Goal: Information Seeking & Learning: Learn about a topic

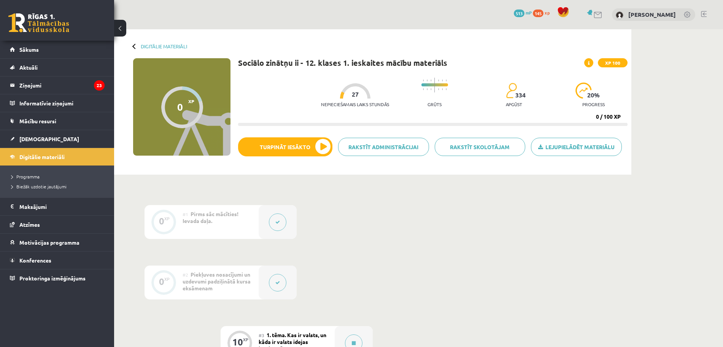
click at [297, 44] on div "Digitālie materiāli 0 XP XP 100 0 / 100 XP Sociālo zinātņu ii - 12. klases 1. i…" at bounding box center [372, 101] width 517 height 145
click at [317, 147] on button "Turpināt iesākto" at bounding box center [285, 146] width 94 height 19
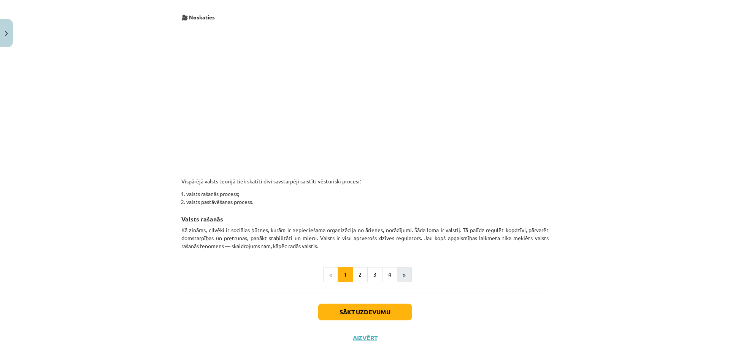
scroll to position [358, 0]
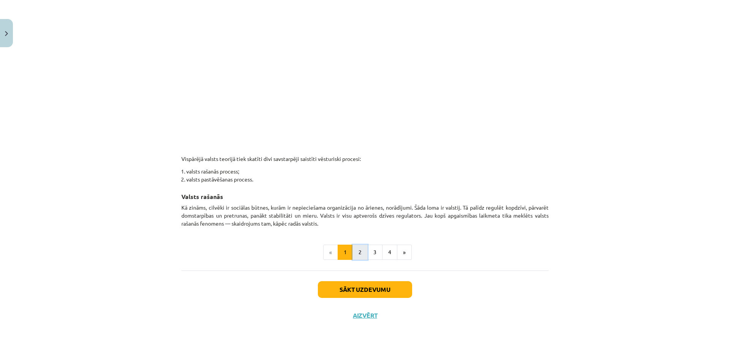
click at [358, 252] on button "2" at bounding box center [359, 251] width 15 height 15
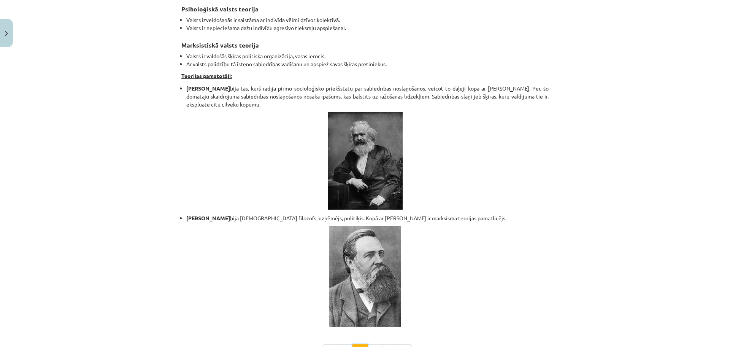
scroll to position [1572, 0]
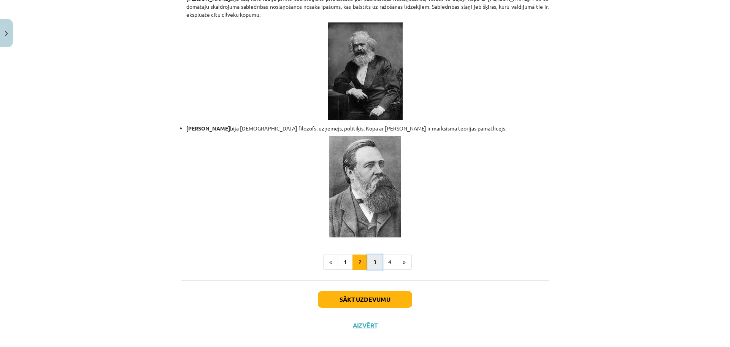
click at [371, 254] on button "3" at bounding box center [374, 261] width 15 height 15
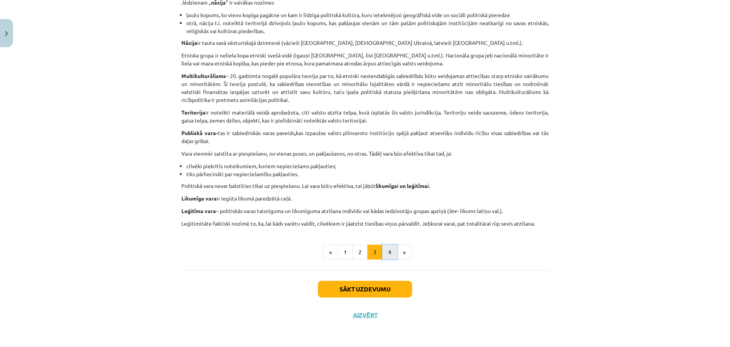
click at [387, 247] on button "4" at bounding box center [389, 251] width 15 height 15
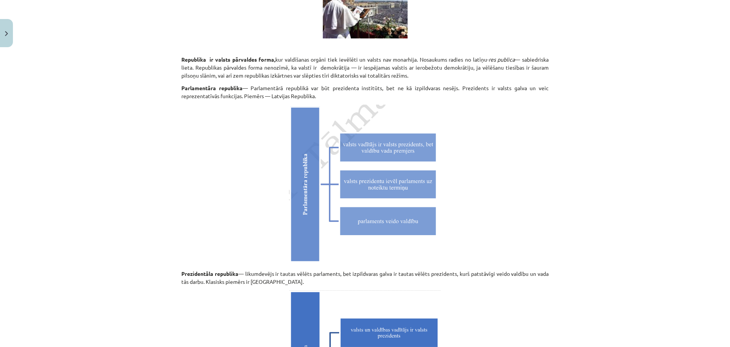
scroll to position [2097, 0]
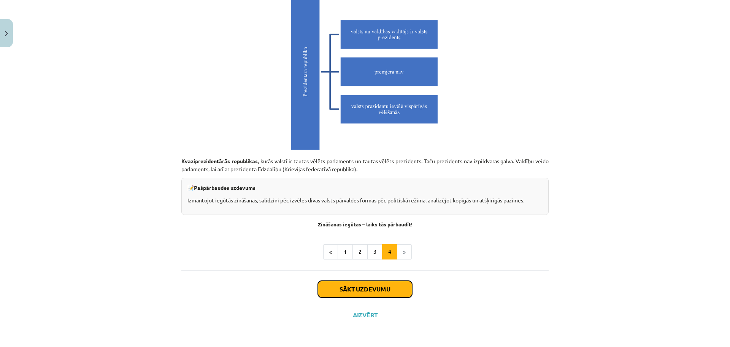
click at [396, 293] on button "Sākt uzdevumu" at bounding box center [365, 289] width 94 height 17
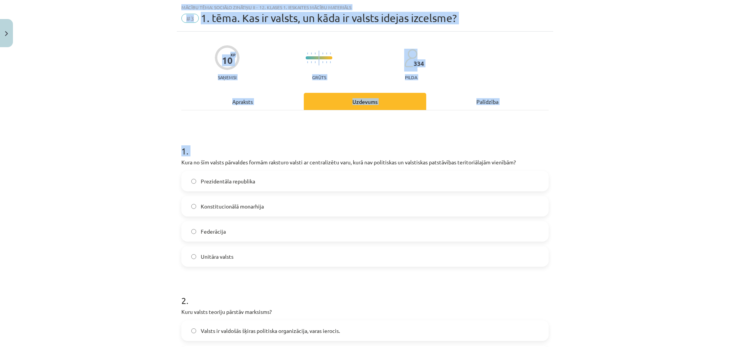
scroll to position [624, 0]
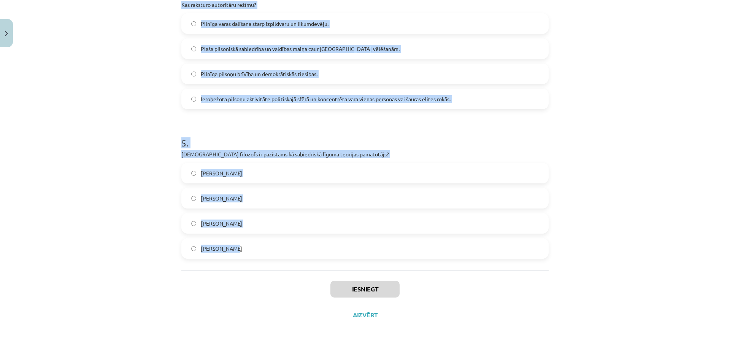
drag, startPoint x: 178, startPoint y: 162, endPoint x: 427, endPoint y: 242, distance: 261.6
type textarea "**********"
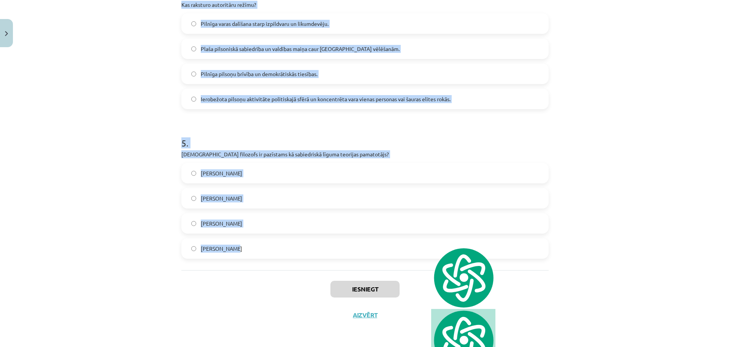
copy form "Kura no šīm valsts pārvaldes formām raksturo valsti ar centralizētu varu, kurā …"
click at [435, 252] on img at bounding box center [463, 277] width 64 height 62
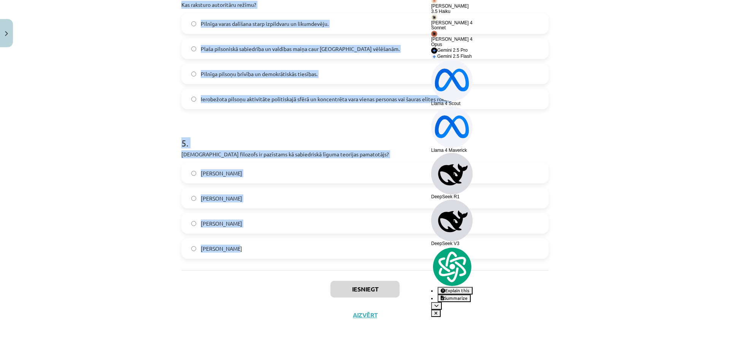
click at [637, 54] on div "Mācību tēma: Sociālo zinātņu ii - 12. klases 1. ieskaites mācību materiāls #3 1…" at bounding box center [365, 173] width 730 height 347
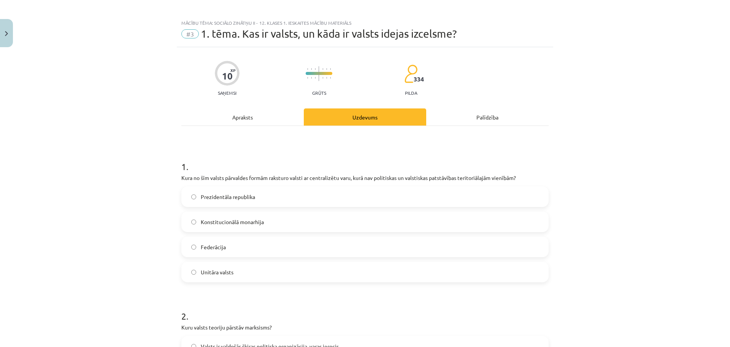
scroll to position [0, 0]
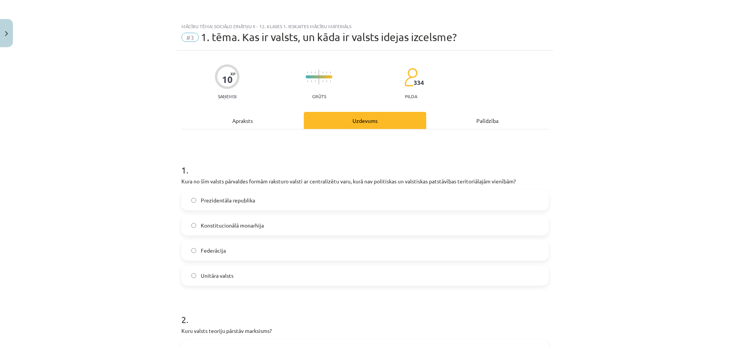
click at [236, 282] on label "Unitāra valsts" at bounding box center [365, 275] width 366 height 19
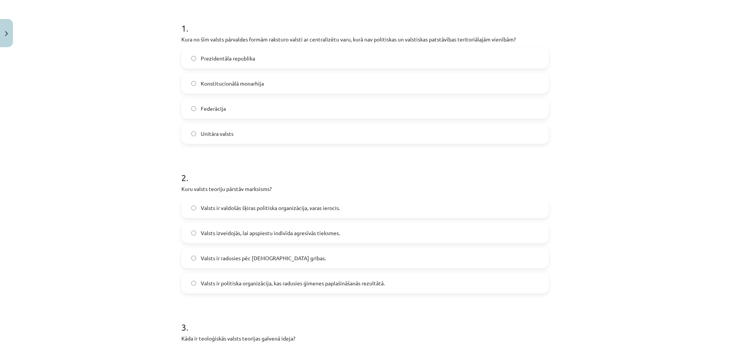
scroll to position [143, 0]
click at [234, 206] on span "Valsts ir valdošās šķiras politiska organizācija, varas ierocis." at bounding box center [270, 207] width 139 height 8
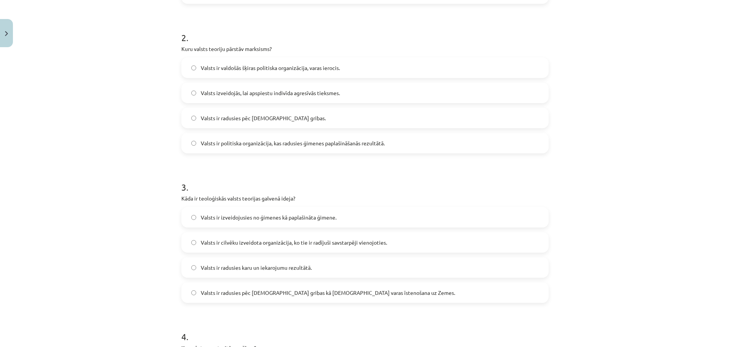
scroll to position [285, 0]
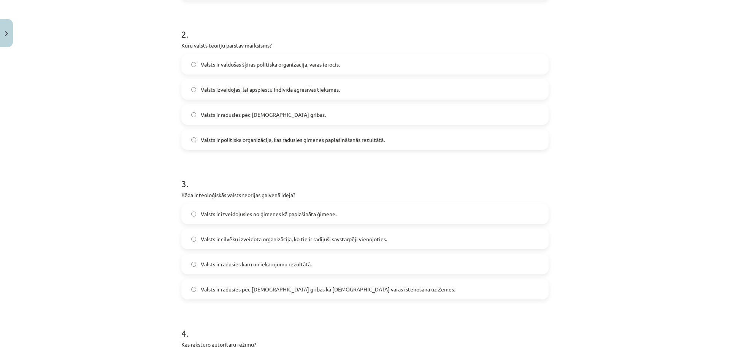
click at [238, 268] on label "Valsts ir radusies karu un iekarojumu rezultātā." at bounding box center [365, 263] width 366 height 19
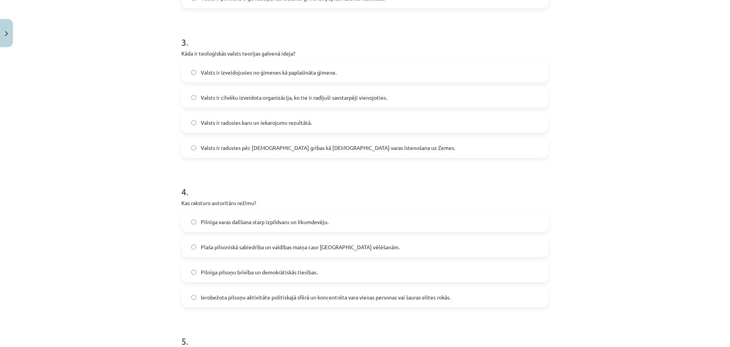
scroll to position [428, 0]
click at [278, 300] on label "Ierobežota pilsoņu aktivitāte politiskajā sfērā un koncentrēta vara vienas pers…" at bounding box center [365, 295] width 366 height 19
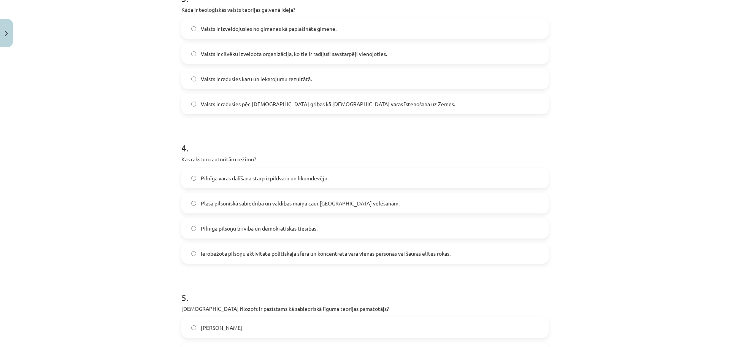
scroll to position [570, 0]
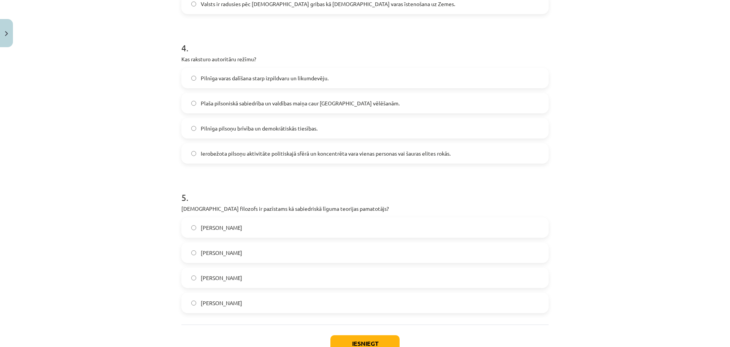
click at [233, 231] on label "Tomass Hobss" at bounding box center [365, 227] width 366 height 19
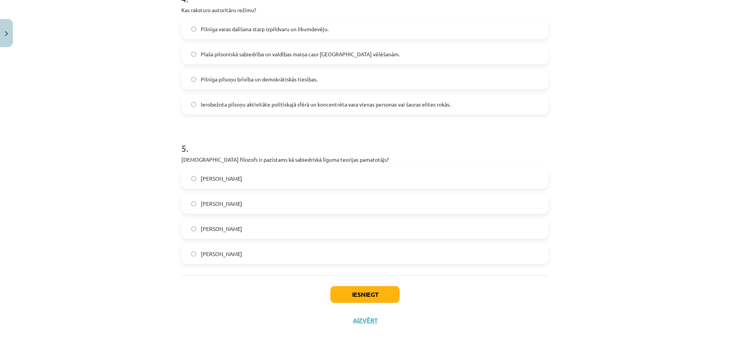
scroll to position [624, 0]
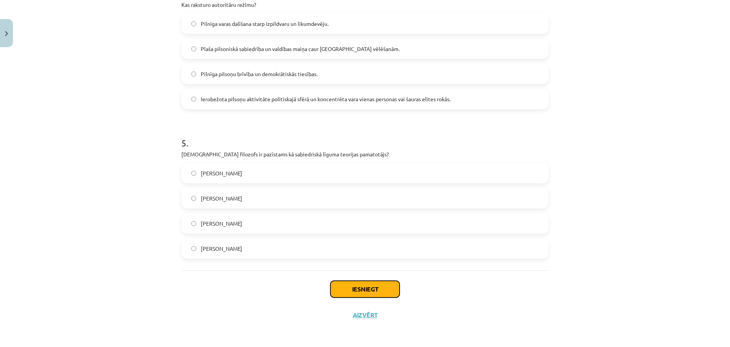
click at [374, 291] on button "Iesniegt" at bounding box center [364, 289] width 69 height 17
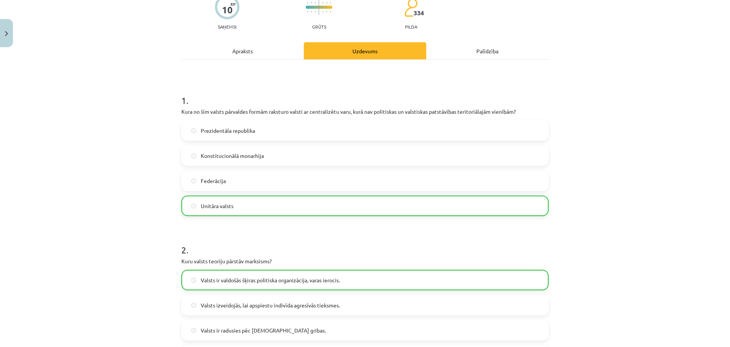
scroll to position [0, 0]
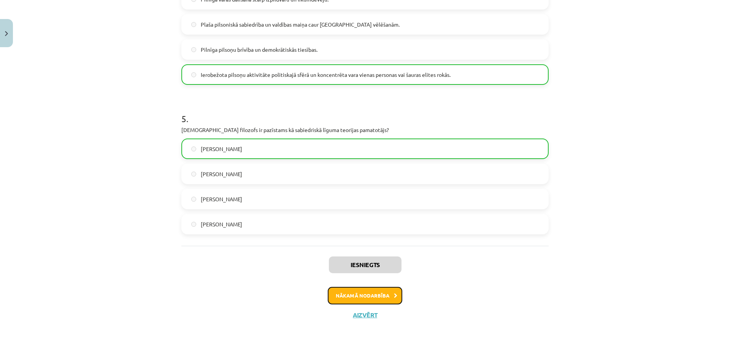
click at [394, 297] on icon at bounding box center [395, 295] width 3 height 5
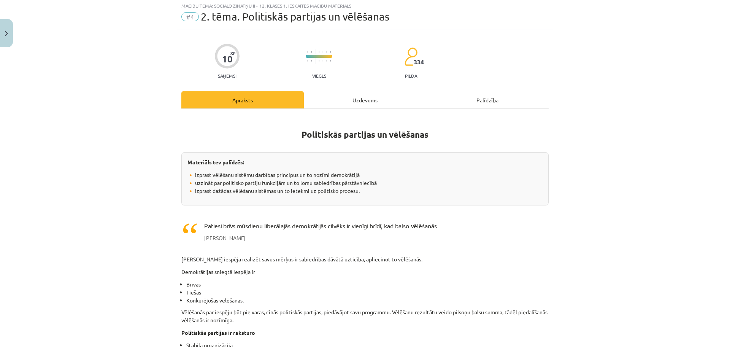
scroll to position [19, 0]
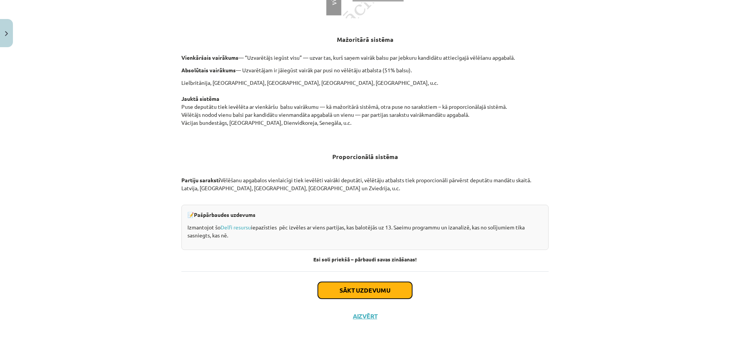
click at [379, 290] on button "Sākt uzdevumu" at bounding box center [365, 290] width 94 height 17
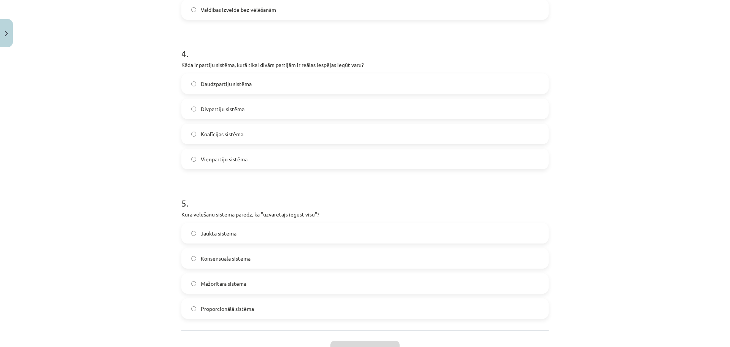
scroll to position [624, 0]
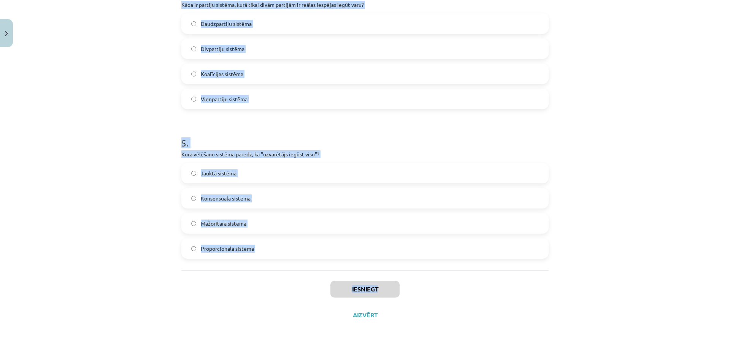
drag, startPoint x: 178, startPoint y: 162, endPoint x: 427, endPoint y: 275, distance: 273.2
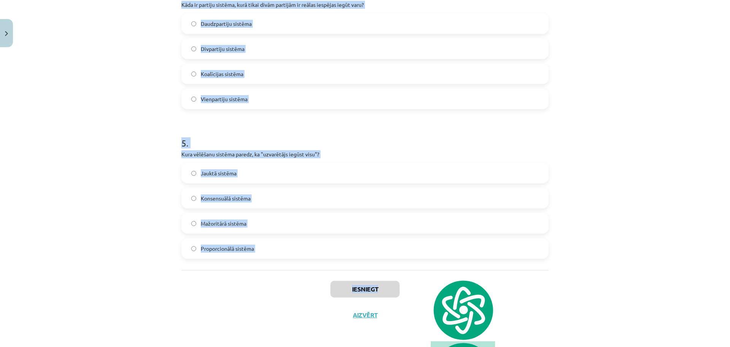
click at [439, 283] on img at bounding box center [463, 310] width 64 height 62
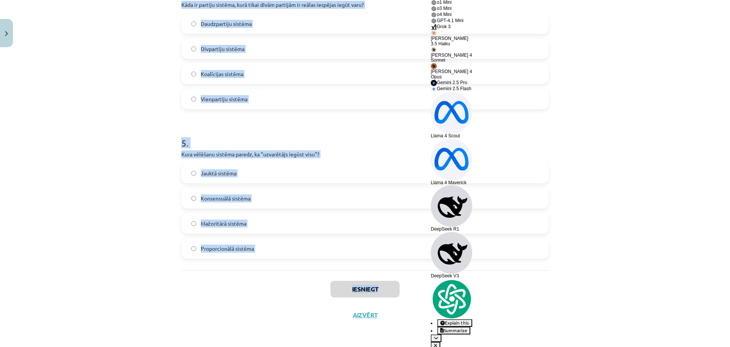
click at [436, 279] on div at bounding box center [451, 279] width 41 height 0
click at [469, 285] on span "Explain this" at bounding box center [457, 282] width 24 height 6
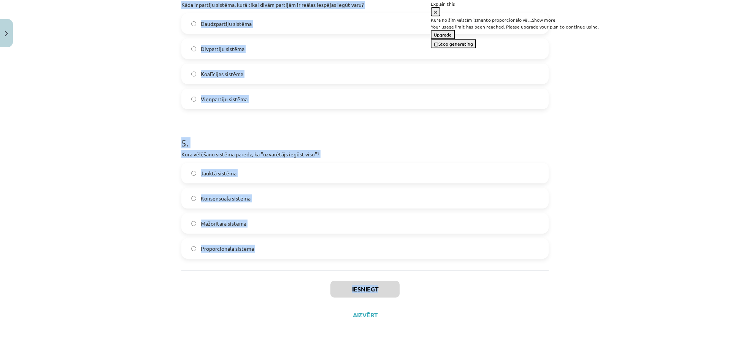
click at [437, 12] on icon at bounding box center [435, 12] width 3 height 5
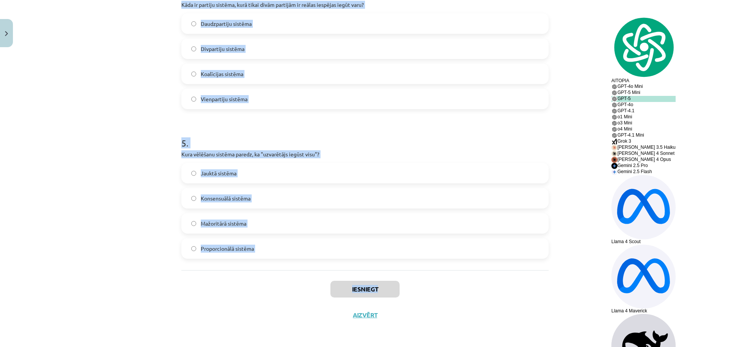
drag, startPoint x: 337, startPoint y: 235, endPoint x: 280, endPoint y: 136, distance: 114.4
click at [280, 136] on h1 "5 ." at bounding box center [364, 136] width 367 height 24
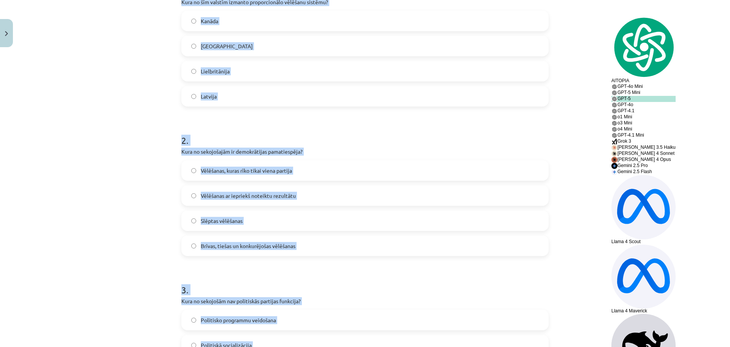
scroll to position [149, 0]
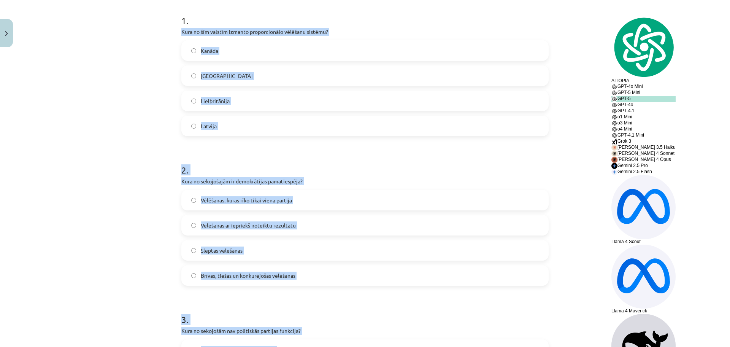
click at [213, 31] on p "Kura no šīm valstīm izmanto proporcionālo vēlēšanu sistēmu?" at bounding box center [364, 32] width 367 height 8
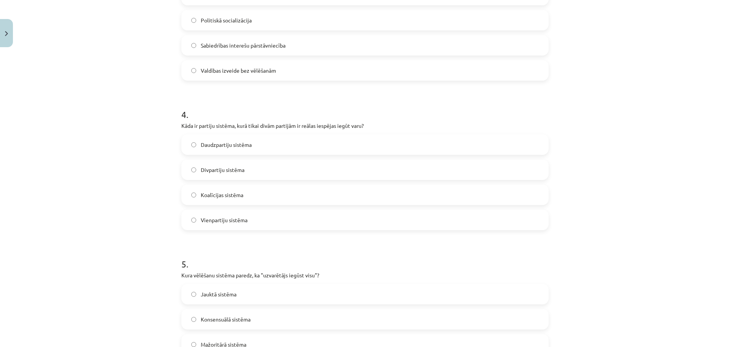
scroll to position [624, 0]
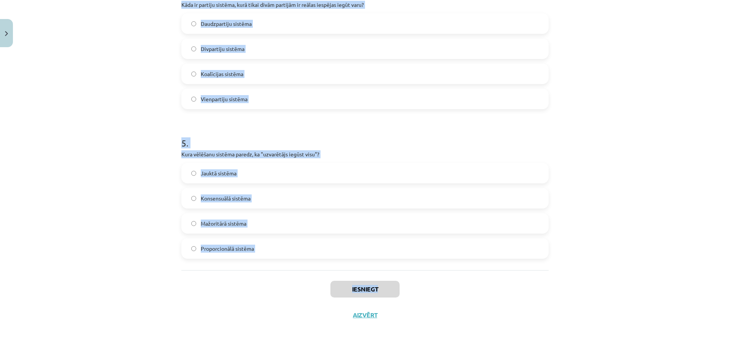
drag, startPoint x: 179, startPoint y: 18, endPoint x: 437, endPoint y: 271, distance: 361.5
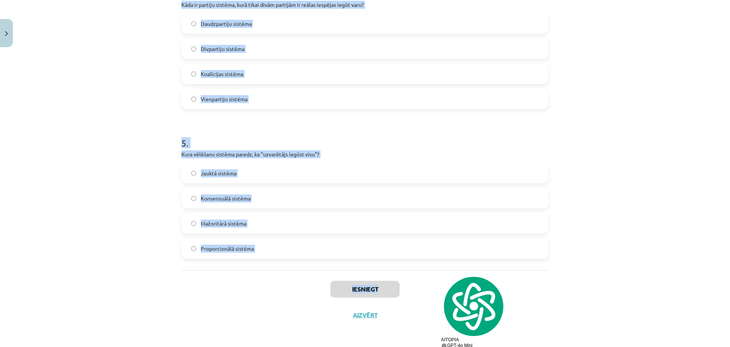
click at [447, 275] on div at bounding box center [473, 275] width 64 height 0
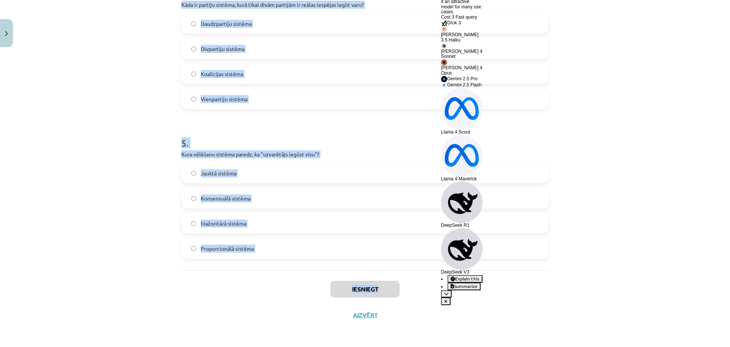
click at [455, 281] on icon at bounding box center [452, 278] width 5 height 5
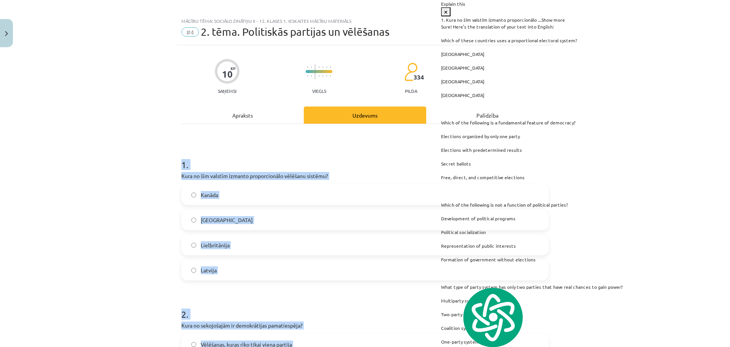
scroll to position [0, 0]
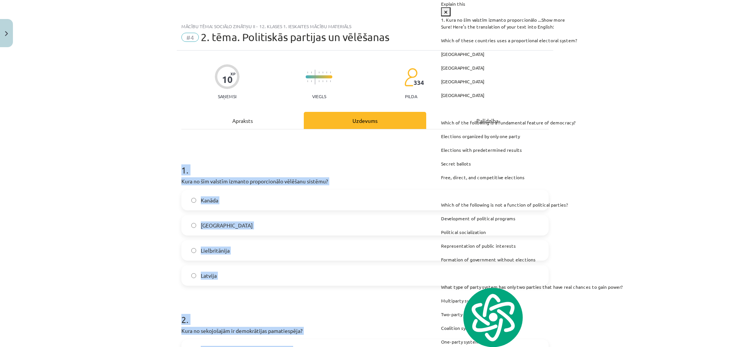
click at [128, 179] on div "Mācību tēma: Sociālo zinātņu ii - 12. klases 1. ieskaites mācību materiāls #4 2…" at bounding box center [365, 173] width 730 height 347
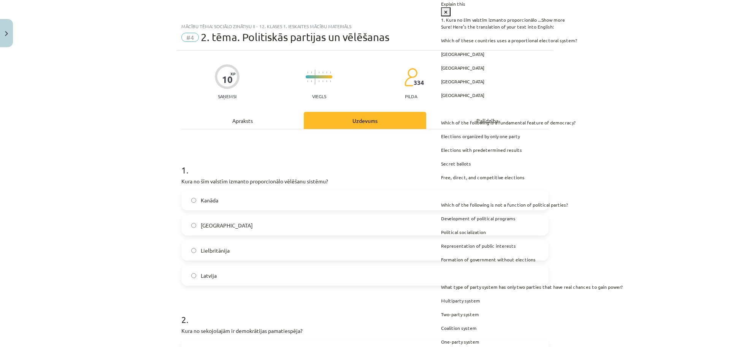
click at [210, 197] on span "Kanāda" at bounding box center [209, 200] width 17 height 8
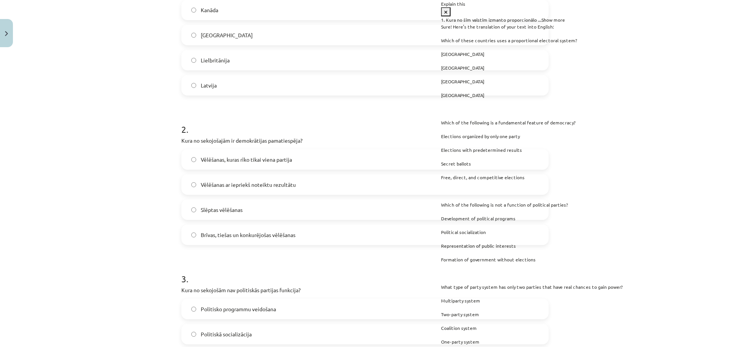
click at [565, 23] on span "Show more" at bounding box center [553, 20] width 24 height 6
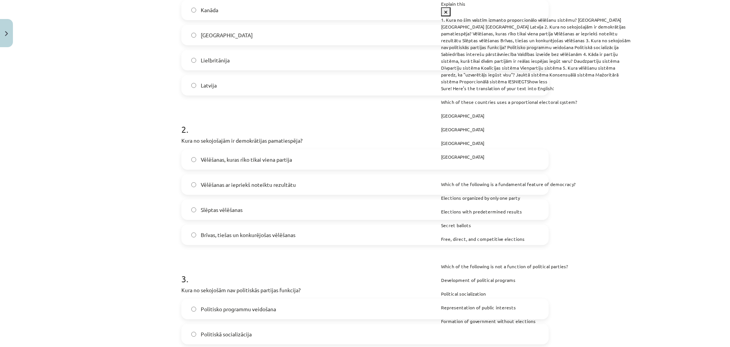
scroll to position [380, 0]
click at [447, 10] on icon at bounding box center [445, 12] width 3 height 5
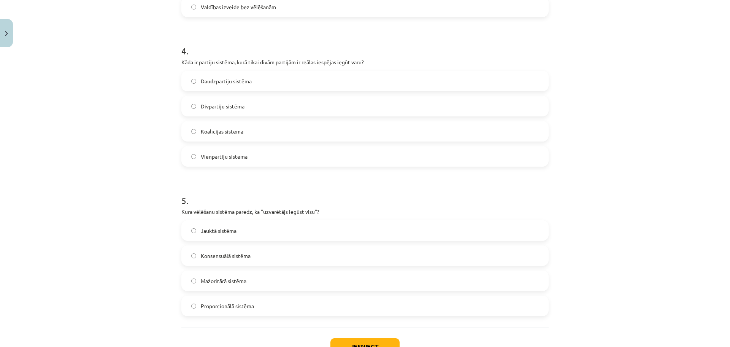
scroll to position [624, 0]
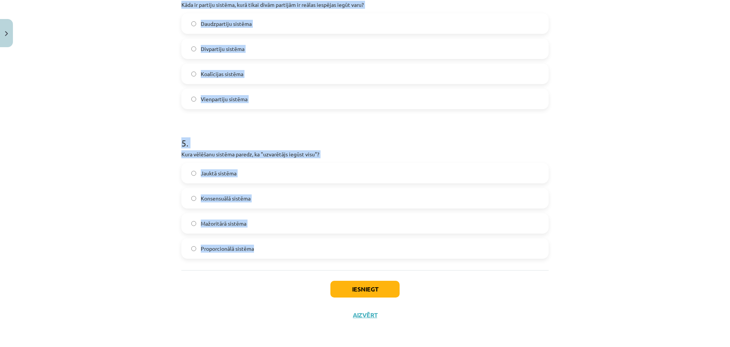
drag, startPoint x: 179, startPoint y: 182, endPoint x: 429, endPoint y: 264, distance: 263.7
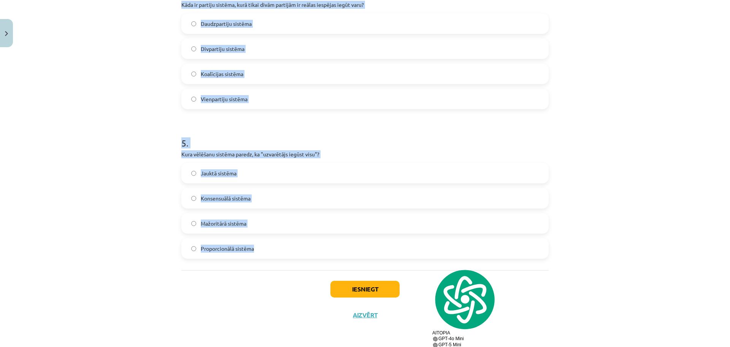
copy form "Kura no šīm valstīm izmanto proporcionālo vēlēšanu sistēmu? Kanāda ASV Lielbrit…"
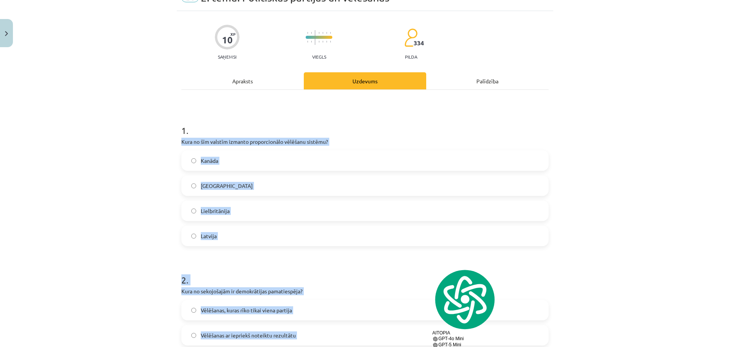
scroll to position [0, 0]
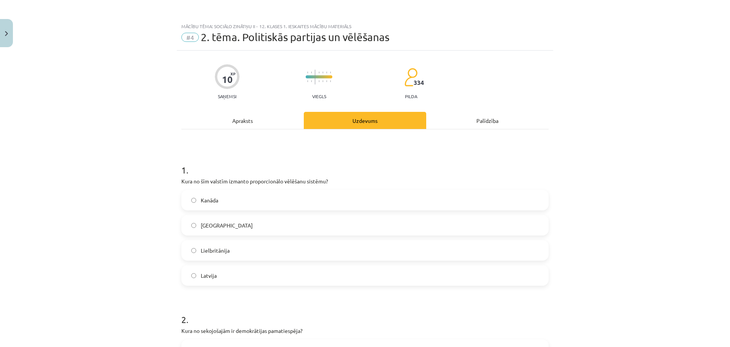
click at [216, 285] on div "Latvija" at bounding box center [364, 275] width 367 height 21
click at [218, 276] on label "Latvija" at bounding box center [365, 275] width 366 height 19
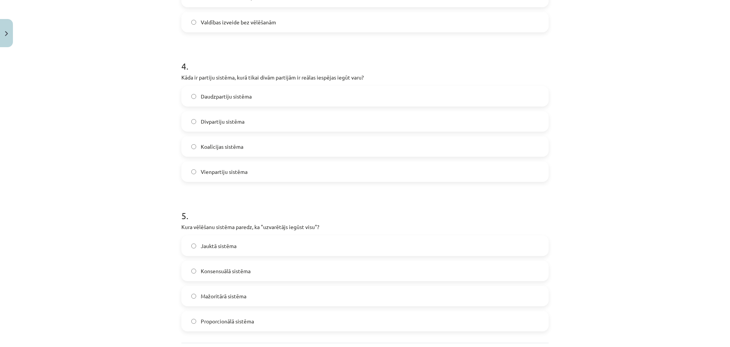
scroll to position [624, 0]
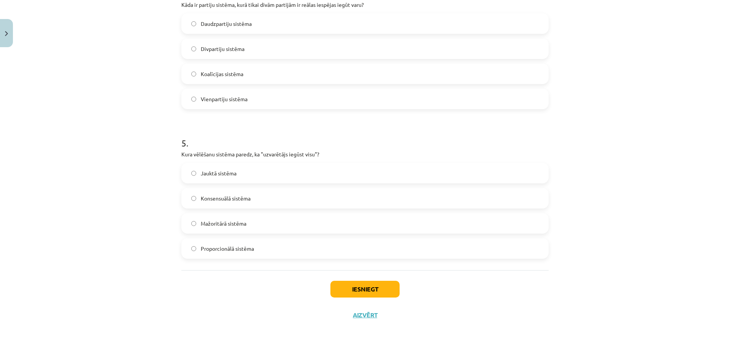
click at [229, 228] on label "Mažoritārā sistēma" at bounding box center [365, 223] width 366 height 19
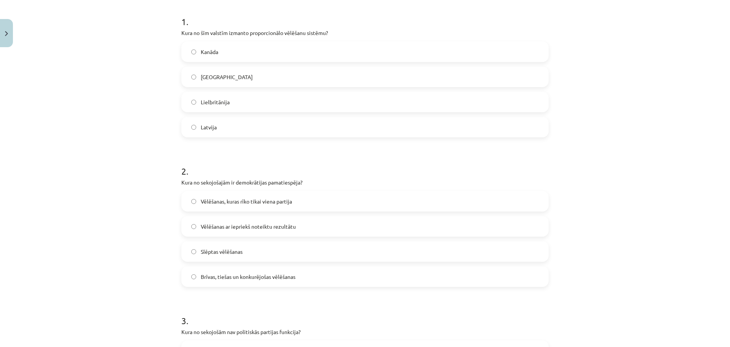
scroll to position [149, 0]
click at [225, 276] on span "Brīvas, tiešas un konkurējošas vēlēšanas" at bounding box center [248, 275] width 95 height 8
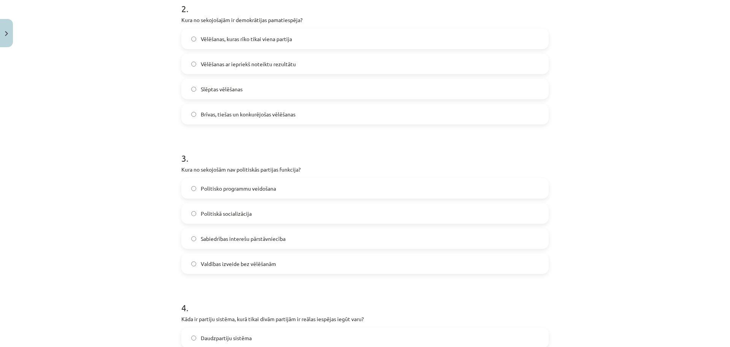
scroll to position [339, 0]
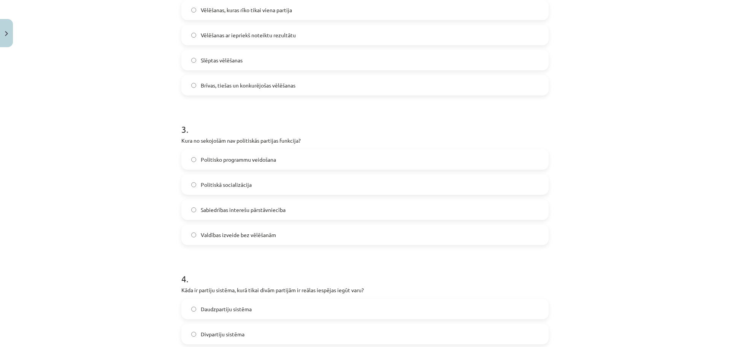
click at [247, 241] on label "Valdības izveide bez vēlēšanām" at bounding box center [365, 234] width 366 height 19
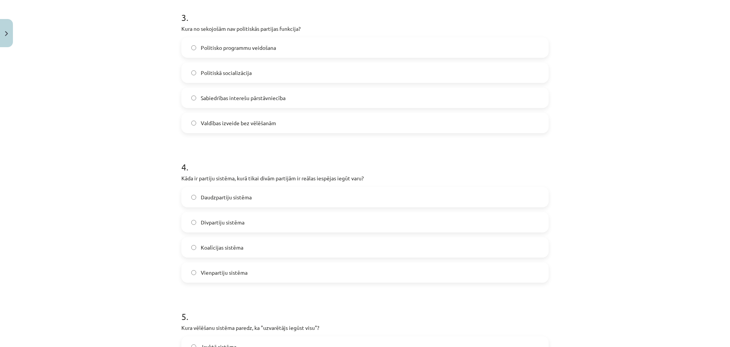
scroll to position [529, 0]
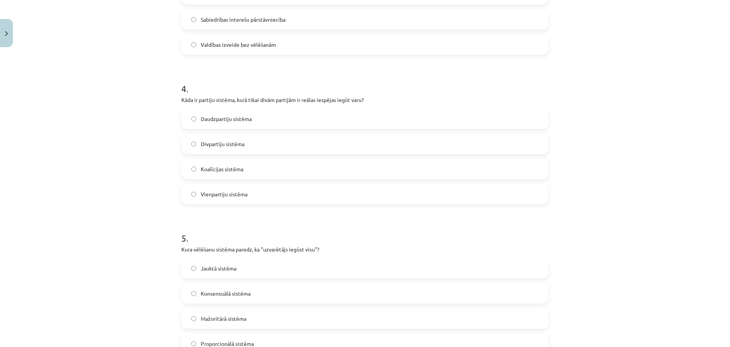
click at [234, 142] on span "Divpartiju sistēma" at bounding box center [223, 144] width 44 height 8
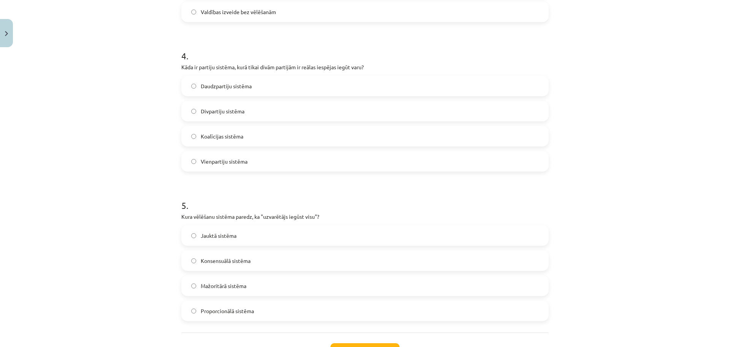
scroll to position [624, 0]
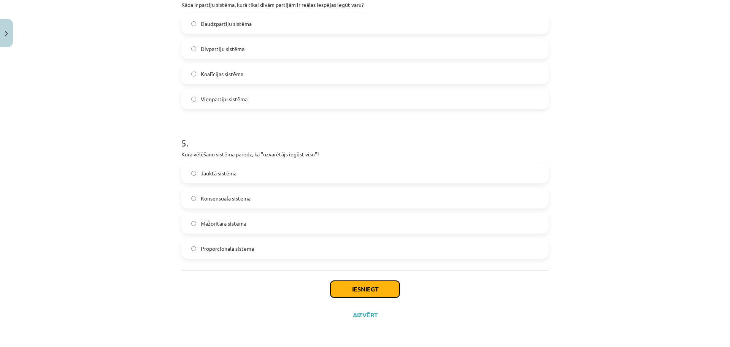
click at [382, 282] on button "Iesniegt" at bounding box center [364, 289] width 69 height 17
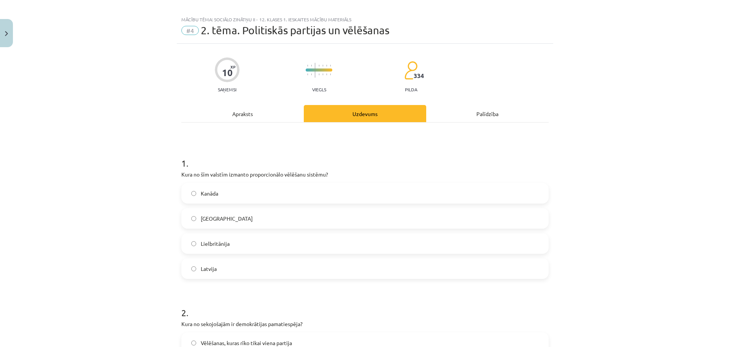
scroll to position [0, 0]
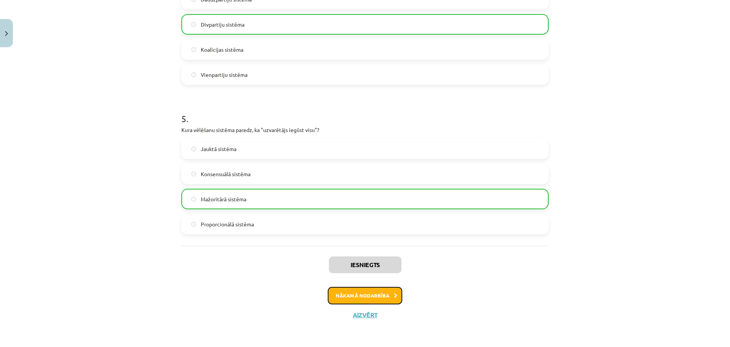
click at [378, 295] on button "Nākamā nodarbība" at bounding box center [365, 295] width 74 height 17
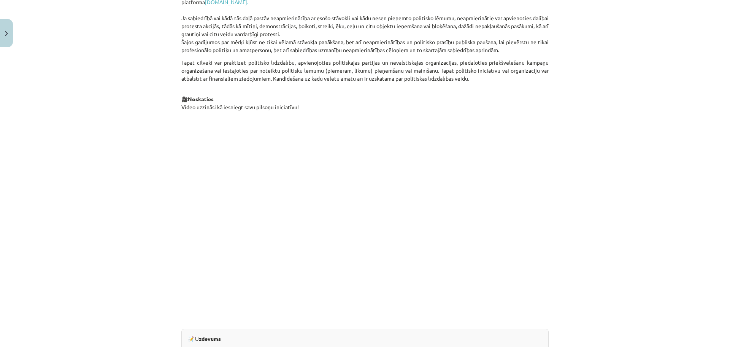
scroll to position [661, 0]
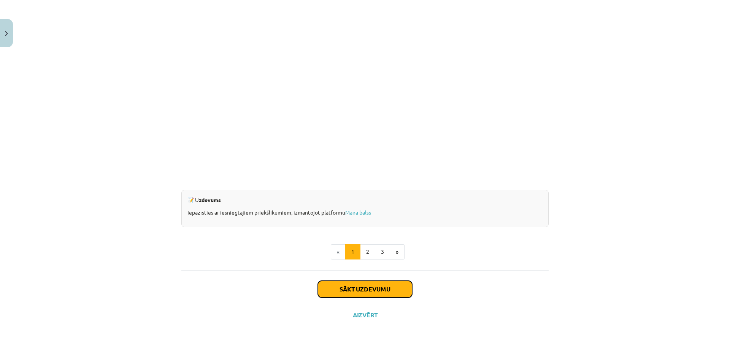
click at [380, 290] on button "Sākt uzdevumu" at bounding box center [365, 289] width 94 height 17
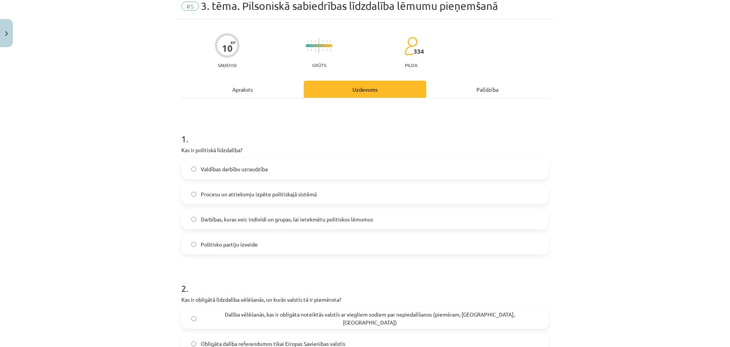
scroll to position [19, 0]
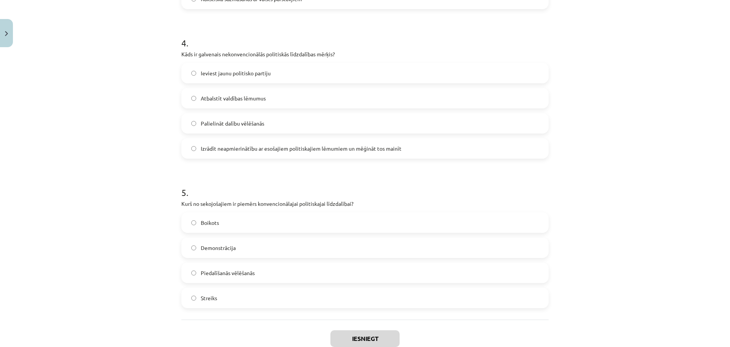
scroll to position [624, 0]
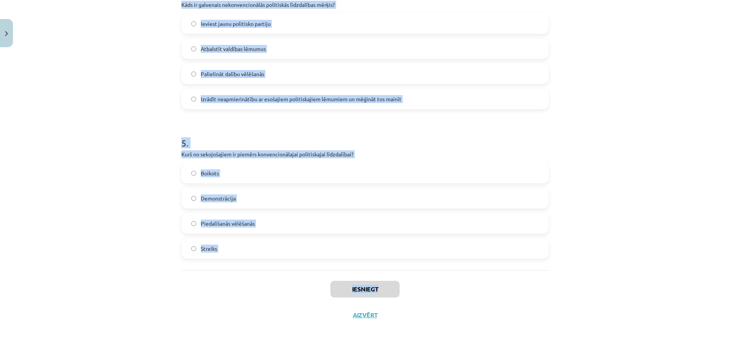
drag, startPoint x: 177, startPoint y: 151, endPoint x: 600, endPoint y: 296, distance: 447.5
click at [600, 296] on div "Mācību tēma: Sociālo zinātņu ii - 12. klases 1. ieskaites mācību materiāls #5 3…" at bounding box center [365, 173] width 730 height 347
copy div "1 . Kas ir politiskā līdzdalība? Valdības darbību uzraudzība Procesu un attieks…"
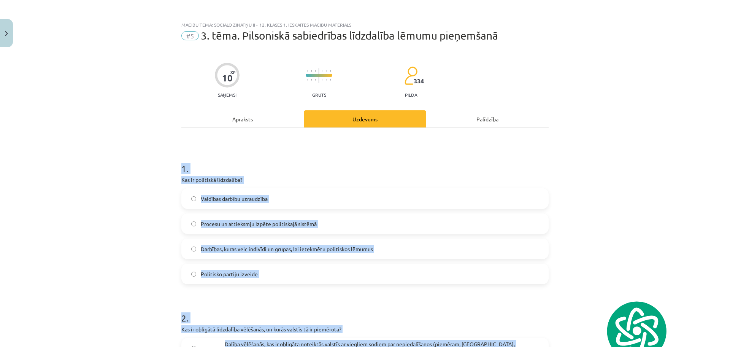
scroll to position [0, 0]
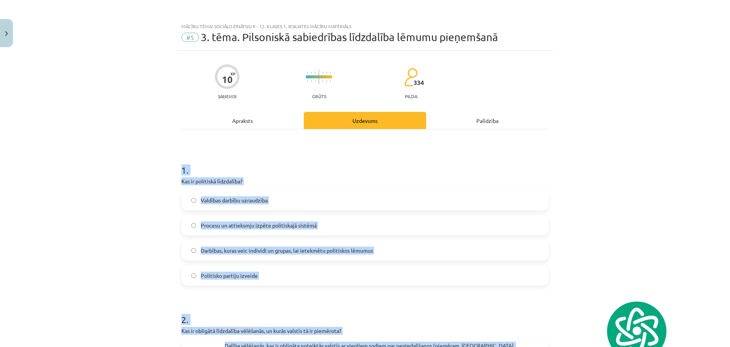
click at [157, 148] on div "Mācību tēma: Sociālo zinātņu ii - 12. klases 1. ieskaites mācību materiāls #5 3…" at bounding box center [365, 173] width 730 height 347
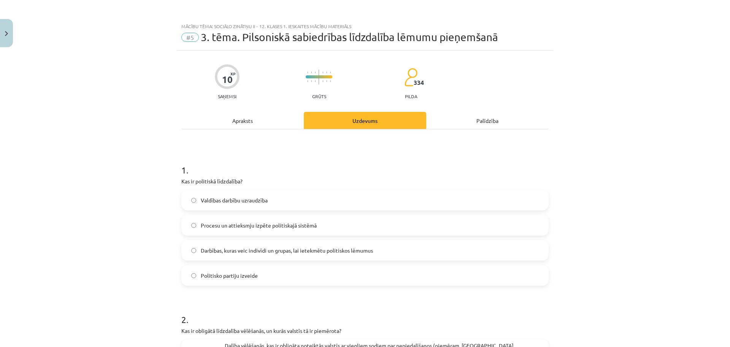
click at [195, 244] on label "Darbības, kuras veic indivīdi un grupas, lai ietekmētu politiskos lēmumus" at bounding box center [365, 250] width 366 height 19
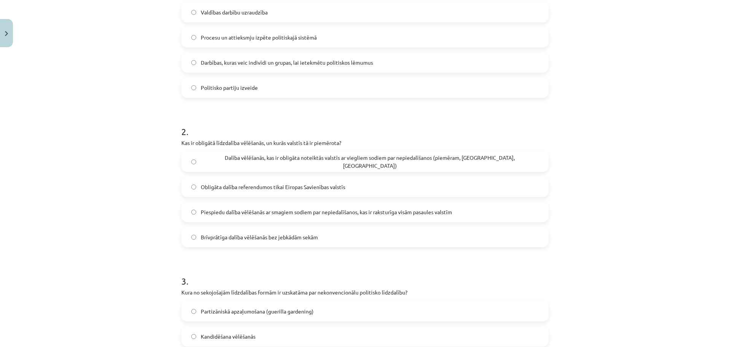
scroll to position [190, 0]
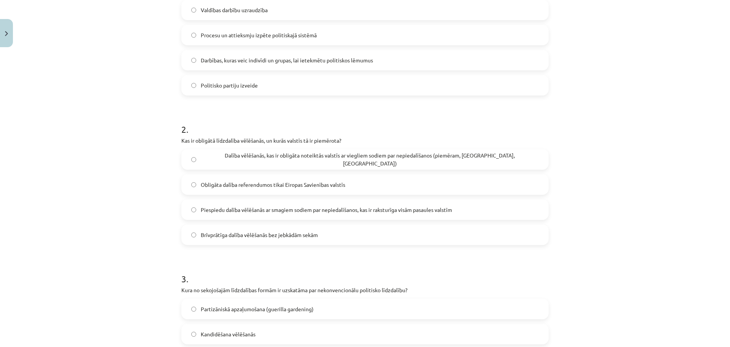
click at [236, 163] on span "Dalība vēlēšanās, kas ir obligāta noteiktās valstīs ar viegliem sodiem par nepi…" at bounding box center [370, 159] width 338 height 16
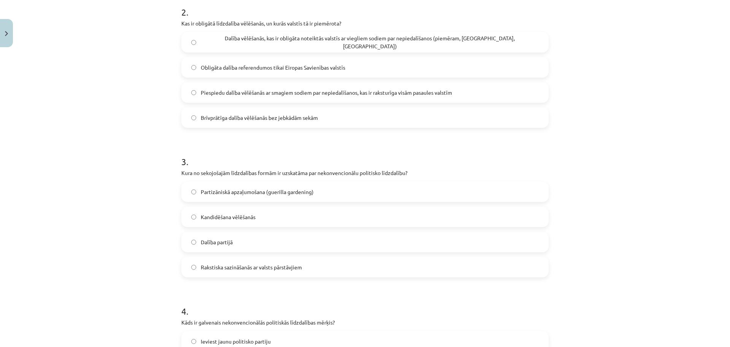
scroll to position [333, 0]
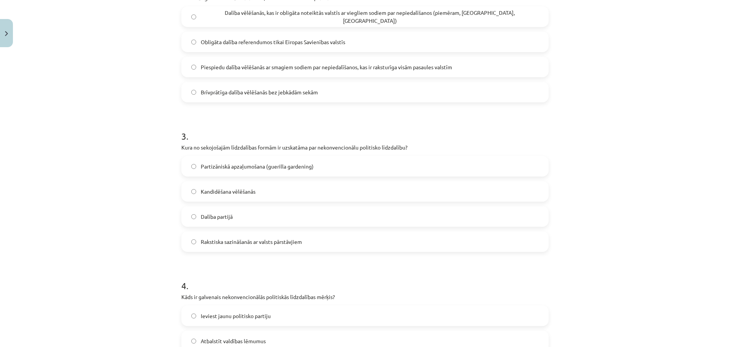
click at [223, 170] on span "Partizāniskā apzaļumošana (guerilla gardening)" at bounding box center [257, 166] width 113 height 8
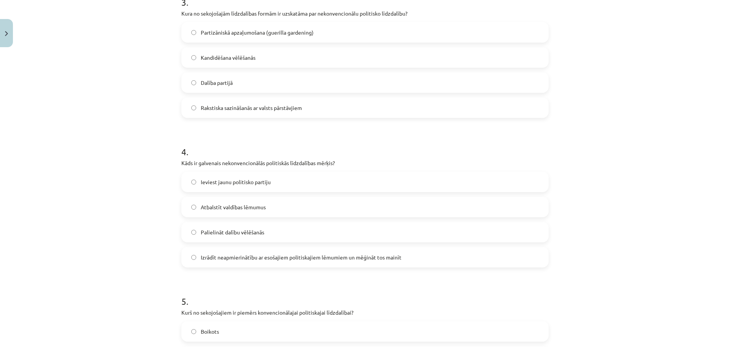
scroll to position [475, 0]
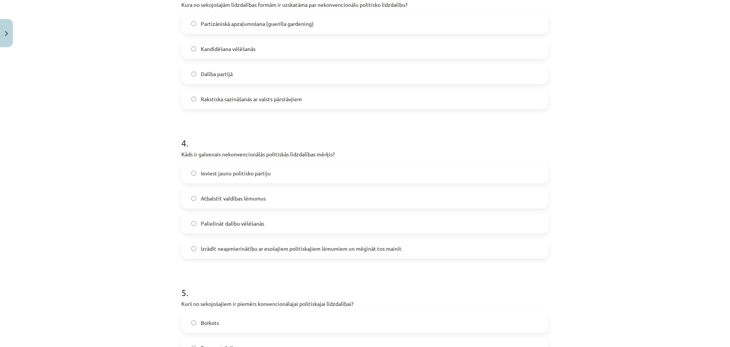
click at [237, 251] on span "Izrādīt neapmierinātību ar esošajiem politiskajiem lēmumiem un mēģināt tos main…" at bounding box center [301, 248] width 201 height 8
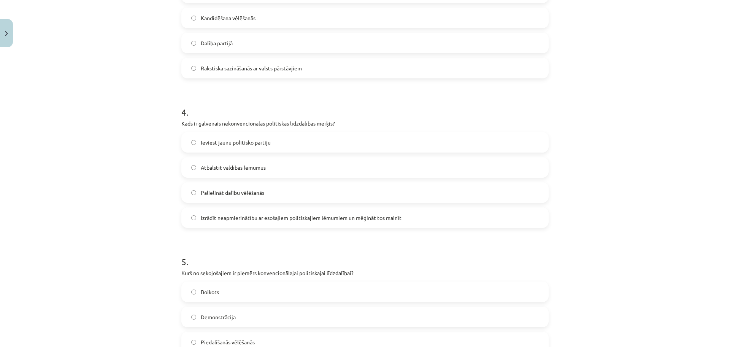
scroll to position [570, 0]
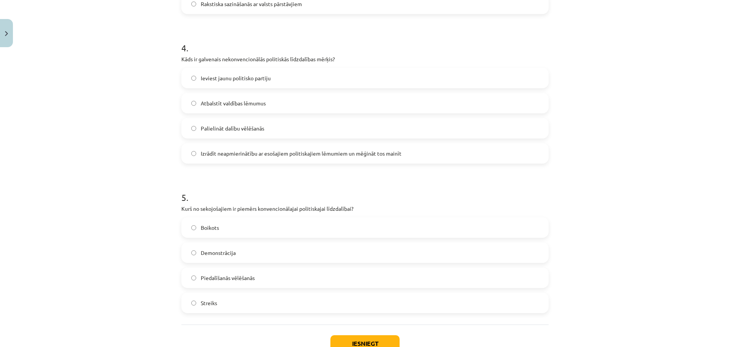
click at [216, 281] on span "Piedalīšanās vēlēšanās" at bounding box center [228, 278] width 54 height 8
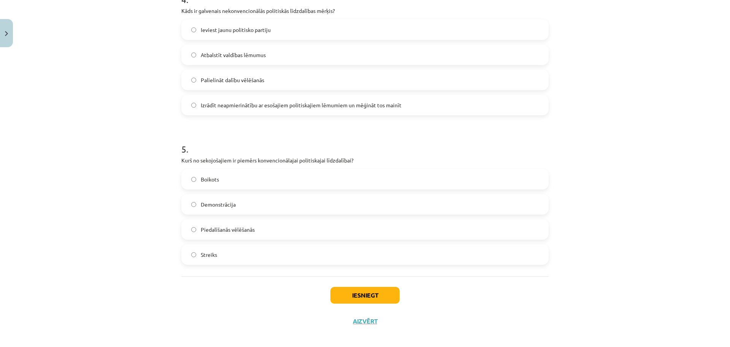
scroll to position [624, 0]
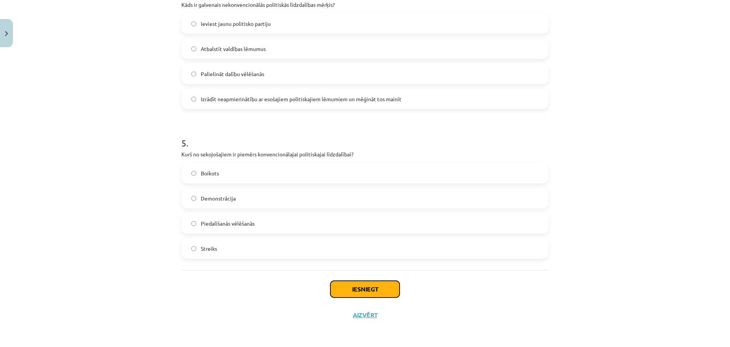
click at [354, 285] on button "Iesniegt" at bounding box center [364, 289] width 69 height 17
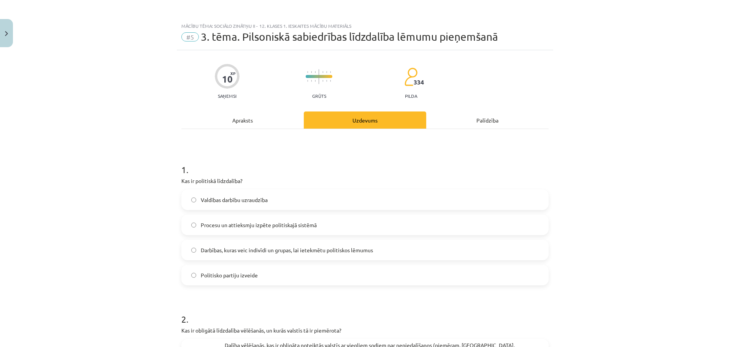
scroll to position [0, 0]
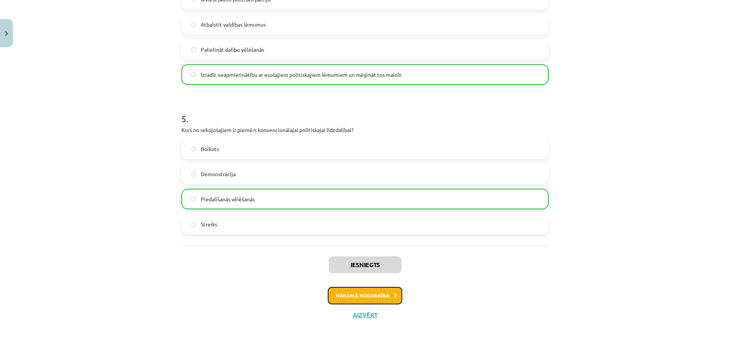
click at [347, 297] on button "Nākamā nodarbība" at bounding box center [365, 295] width 74 height 17
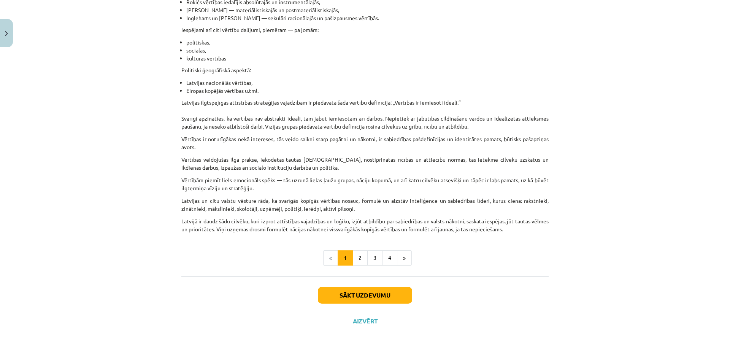
scroll to position [398, 0]
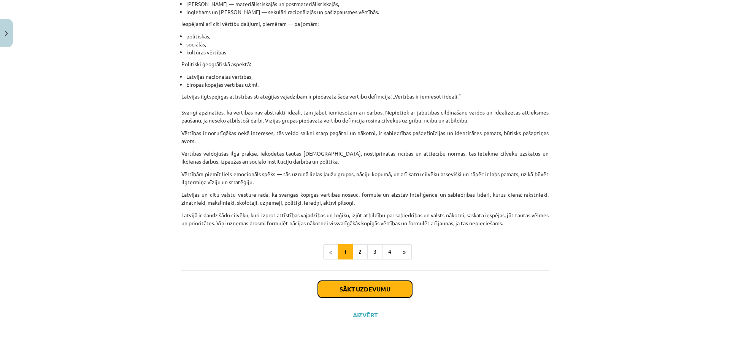
click at [372, 286] on button "Sākt uzdevumu" at bounding box center [365, 289] width 94 height 17
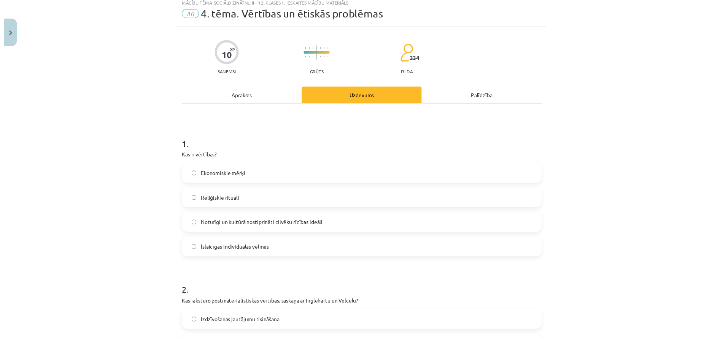
scroll to position [19, 0]
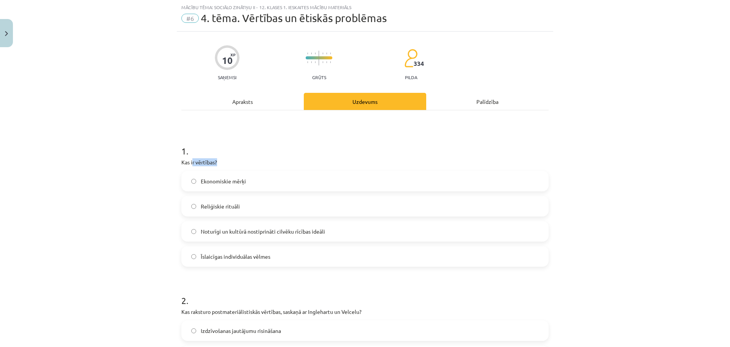
drag, startPoint x: 190, startPoint y: 163, endPoint x: 226, endPoint y: 163, distance: 36.1
click at [225, 163] on p "Kas ir vērtības?" at bounding box center [364, 162] width 367 height 8
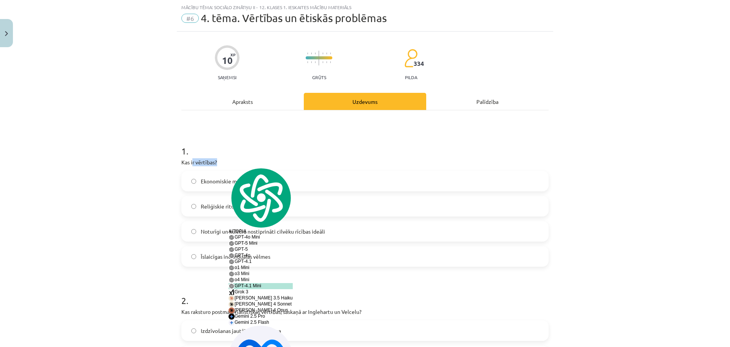
click at [226, 163] on p "Kas ir vērtības?" at bounding box center [364, 162] width 367 height 8
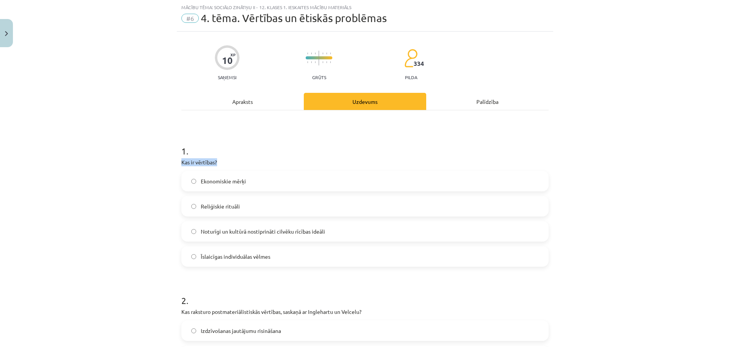
drag, startPoint x: 178, startPoint y: 162, endPoint x: 236, endPoint y: 162, distance: 57.8
click at [236, 162] on p "Kas ir vērtības?" at bounding box center [364, 162] width 367 height 8
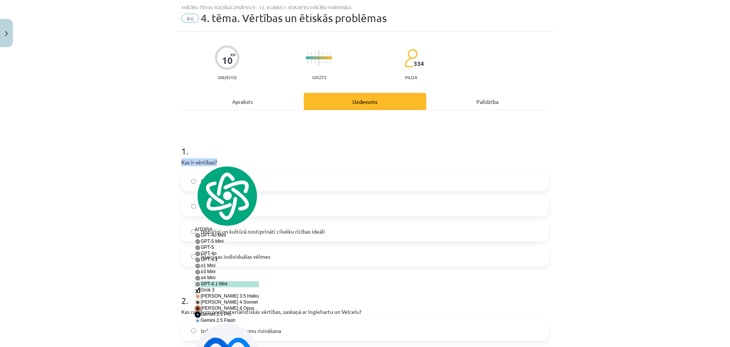
drag, startPoint x: 191, startPoint y: 161, endPoint x: 176, endPoint y: 160, distance: 15.2
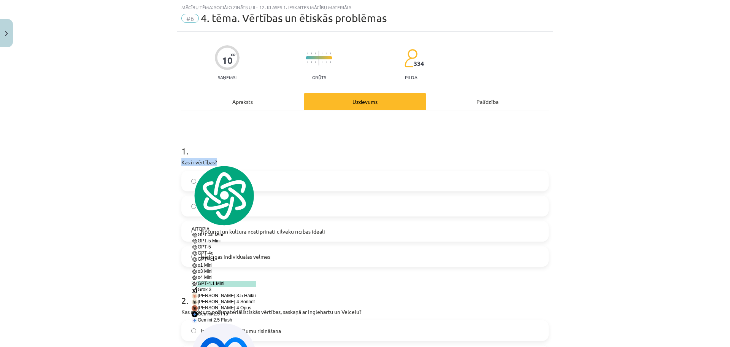
click at [186, 161] on p "Kas ir vērtības?" at bounding box center [364, 162] width 367 height 8
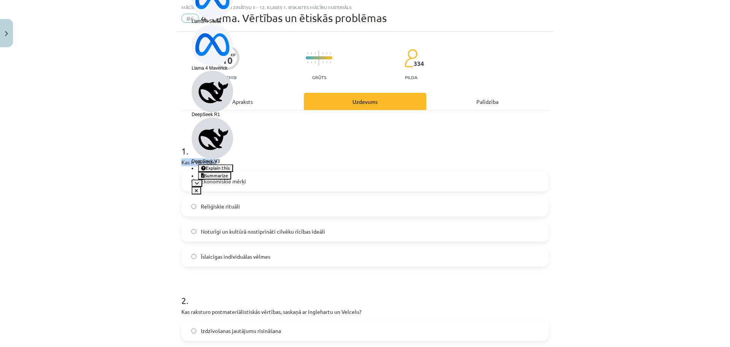
click at [199, 181] on icon "button" at bounding box center [197, 183] width 5 height 5
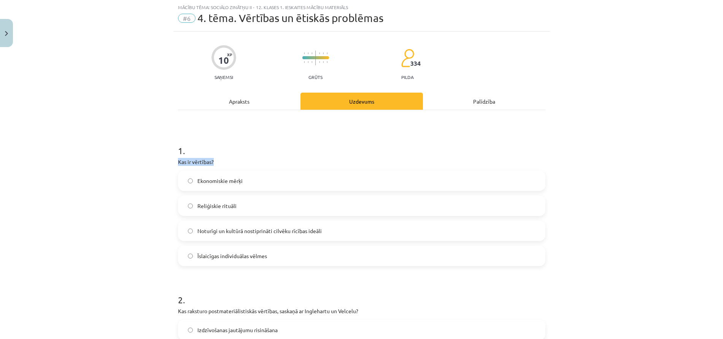
click at [194, 163] on p "Kas ir vērtības?" at bounding box center [361, 162] width 367 height 8
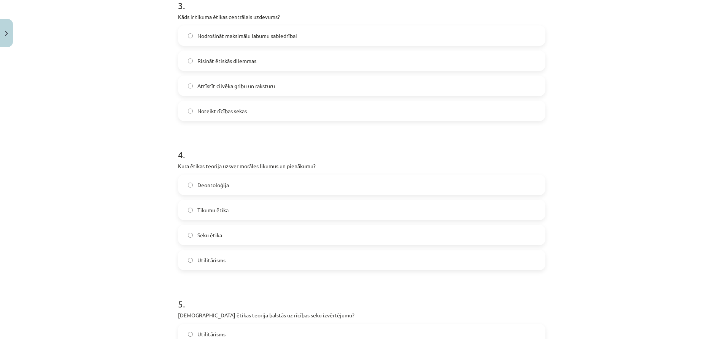
scroll to position [624, 0]
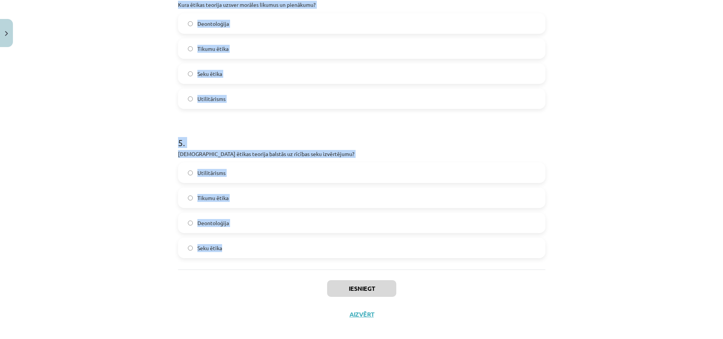
drag, startPoint x: 168, startPoint y: 105, endPoint x: 458, endPoint y: 263, distance: 330.8
click at [458, 263] on div "Mācību tēma: Sociālo zinātņu ii - 12. klases 1. ieskaites mācību materiāls #6 4…" at bounding box center [361, 169] width 723 height 339
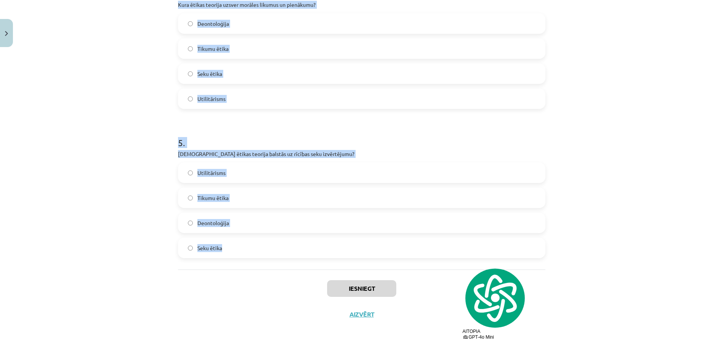
copy form "1 . Kas ir vērtības? Ekonomiskie mērķi Reliģiskie rituāli Noturīgi un kultūrā n…"
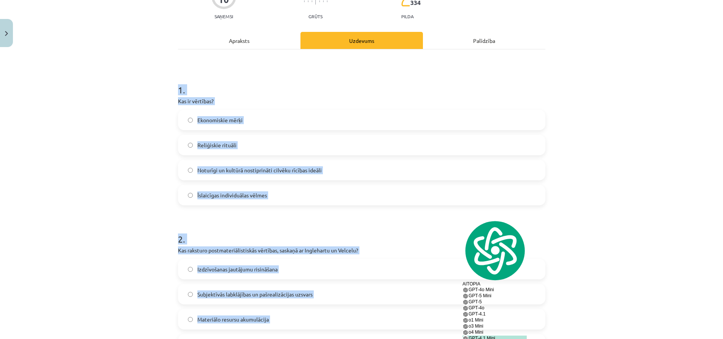
scroll to position [54, 0]
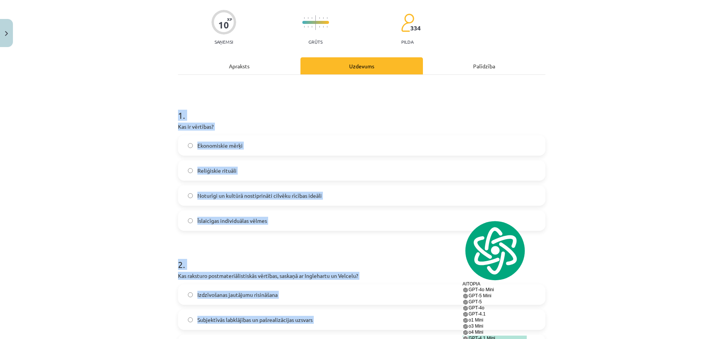
click at [14, 194] on div "Mācību tēma: Sociālo zinātņu ii - 12. klases 1. ieskaites mācību materiāls #6 4…" at bounding box center [361, 169] width 723 height 339
click at [68, 189] on div "Mācību tēma: Sociālo zinātņu ii - 12. klases 1. ieskaites mācību materiāls #6 4…" at bounding box center [361, 169] width 723 height 339
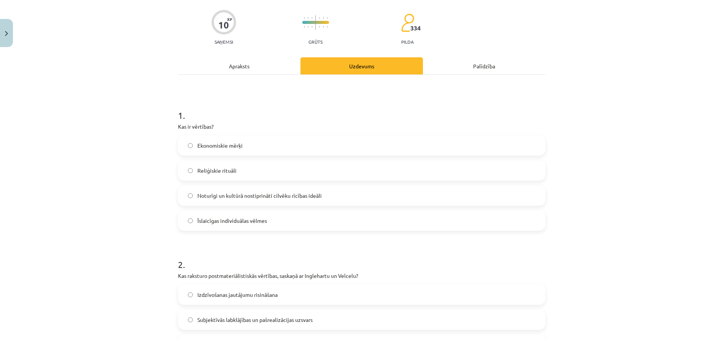
click at [222, 193] on span "Noturīgi un kultūrā nostiprināti cilvēku rīcības ideāli" at bounding box center [259, 196] width 124 height 8
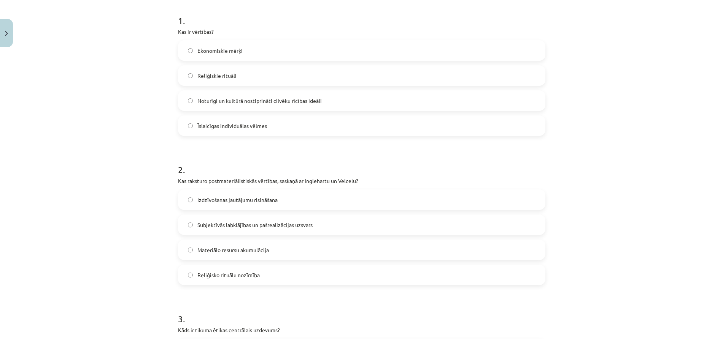
click at [249, 230] on label "Subjektīvās labklājības un pašrealizācijas uzsvars" at bounding box center [362, 225] width 366 height 19
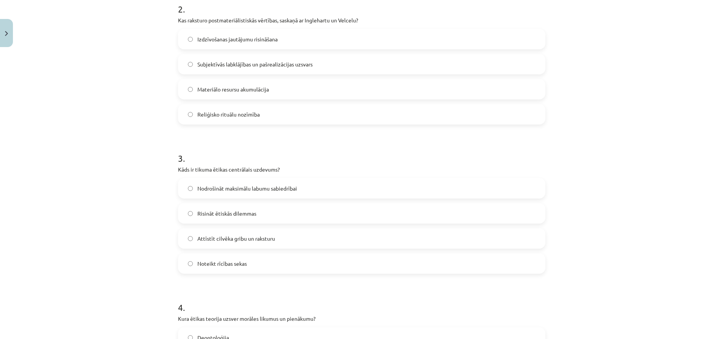
scroll to position [339, 0]
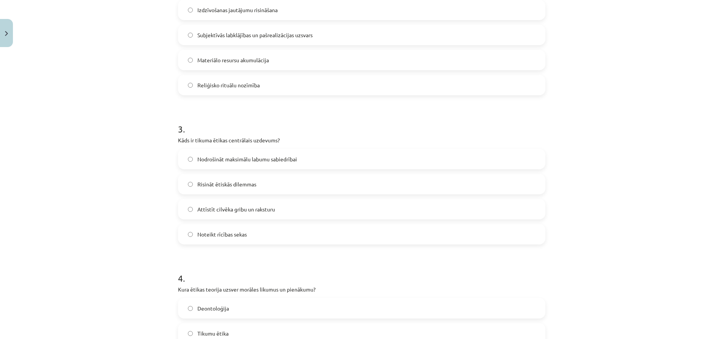
click at [226, 217] on label "Attīstīt cilvēka gribu un raksturu" at bounding box center [362, 209] width 366 height 19
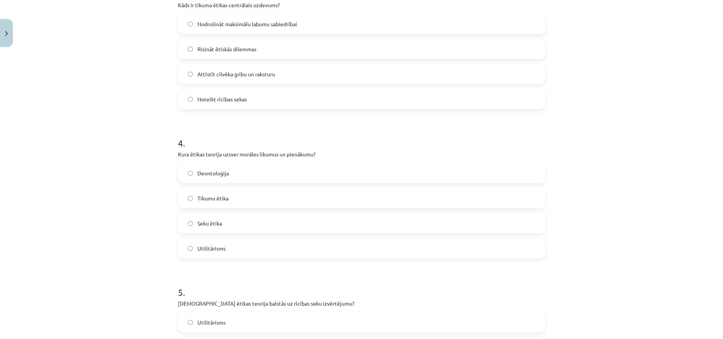
scroll to position [482, 0]
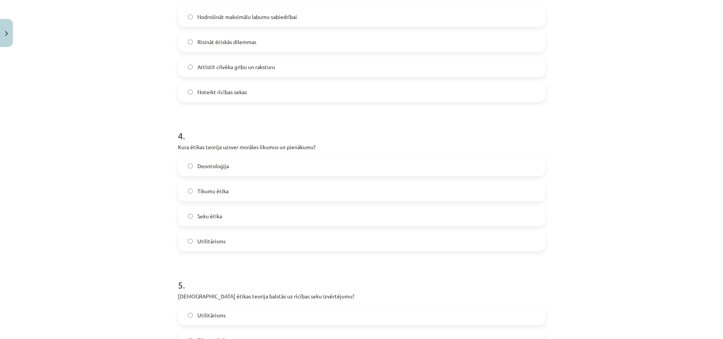
click at [216, 164] on span "Deontoloģija" at bounding box center [213, 166] width 32 height 8
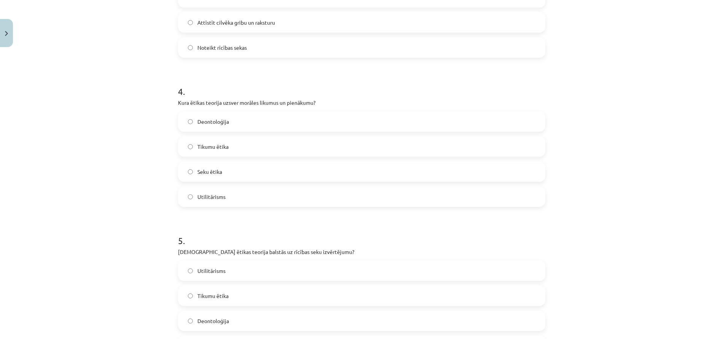
scroll to position [624, 0]
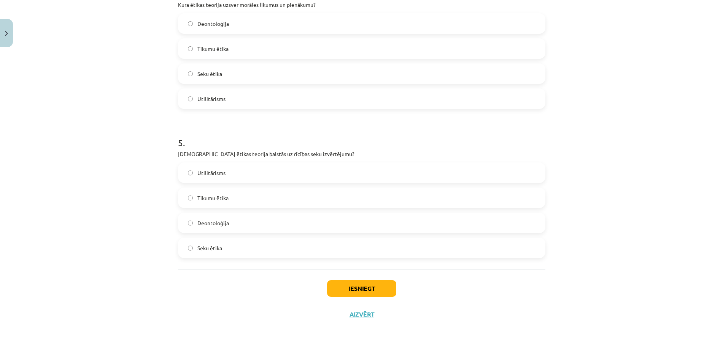
click at [227, 181] on label "Utilitārisms" at bounding box center [362, 172] width 366 height 19
click at [352, 287] on button "Iesniegt" at bounding box center [361, 289] width 69 height 17
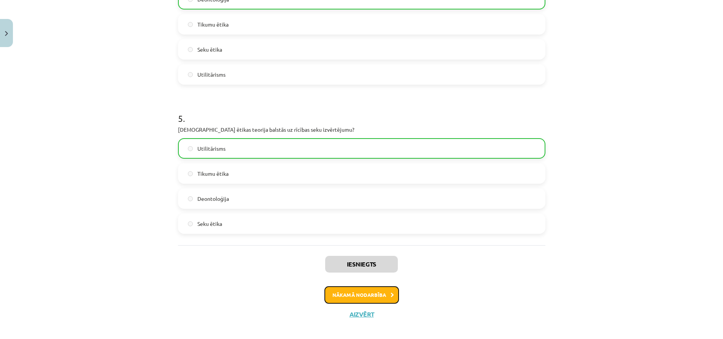
click at [360, 299] on button "Nākamā nodarbība" at bounding box center [361, 295] width 74 height 17
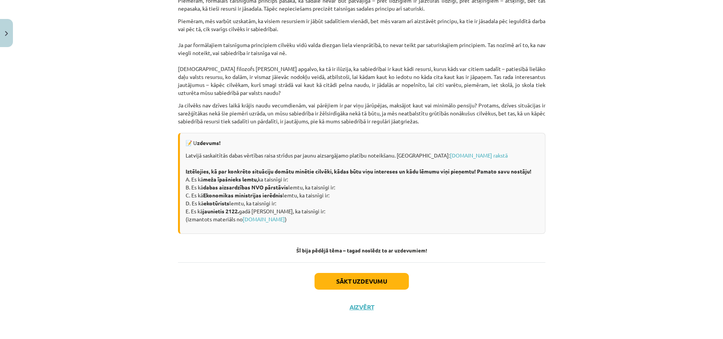
scroll to position [410, 0]
click at [381, 287] on button "Sākt uzdevumu" at bounding box center [361, 281] width 94 height 17
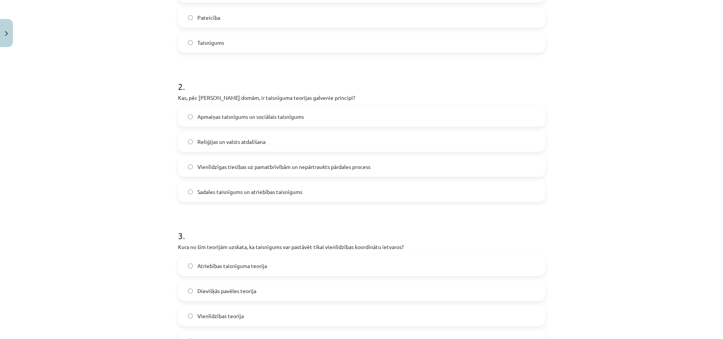
scroll to position [624, 0]
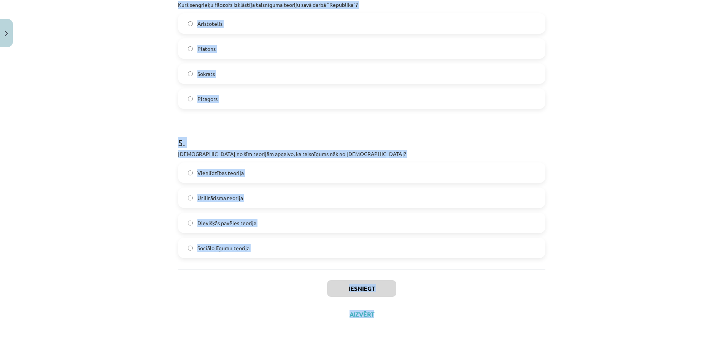
drag, startPoint x: 175, startPoint y: 151, endPoint x: 588, endPoint y: 304, distance: 440.6
click at [588, 304] on div "Mācību tēma: Sociālo zinātņu ii - 12. klases 1. ieskaites mācību materiāls #7 5…" at bounding box center [361, 169] width 723 height 339
copy div "1 . Kurš no sekojošajiem tikumiem ir viens no četriem galvenajiem tikumiem, kas…"
click at [634, 123] on div "Mācību tēma: Sociālo zinātņu ii - 12. klases 1. ieskaites mācību materiāls #7 5…" at bounding box center [361, 169] width 723 height 339
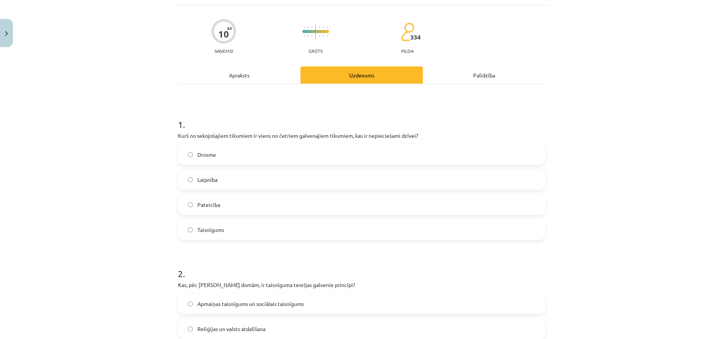
scroll to position [48, 0]
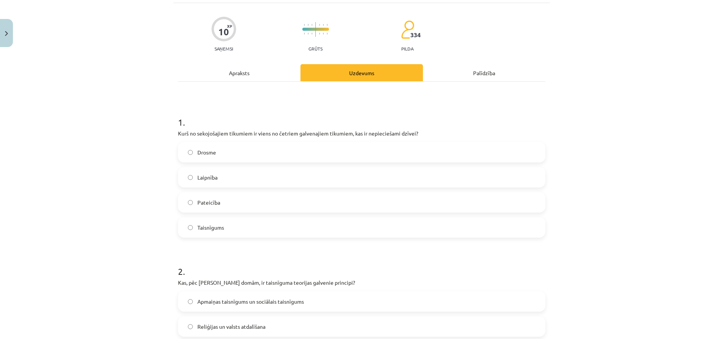
click at [187, 149] on label "Drosme" at bounding box center [362, 152] width 366 height 19
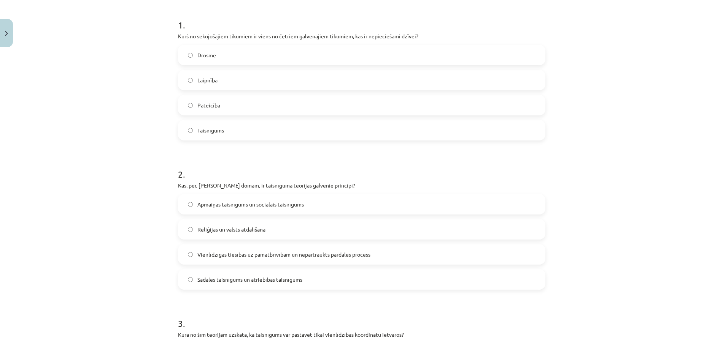
scroll to position [143, 0]
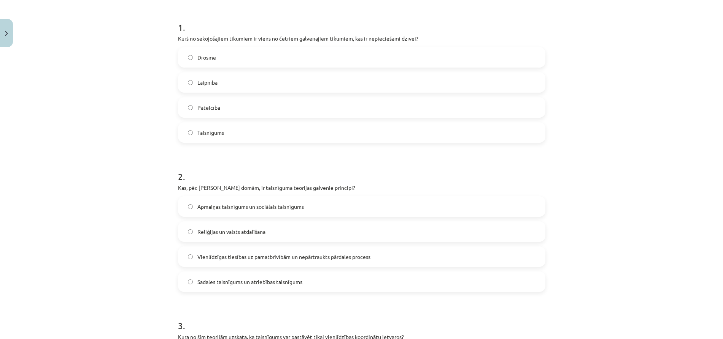
click at [232, 259] on span "Vienlīdzīgas tiesības uz pamatbrīvībām un nepārtraukts pārdales process" at bounding box center [283, 257] width 173 height 8
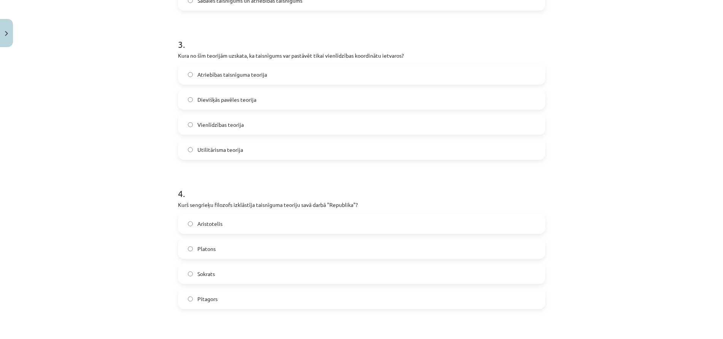
scroll to position [428, 0]
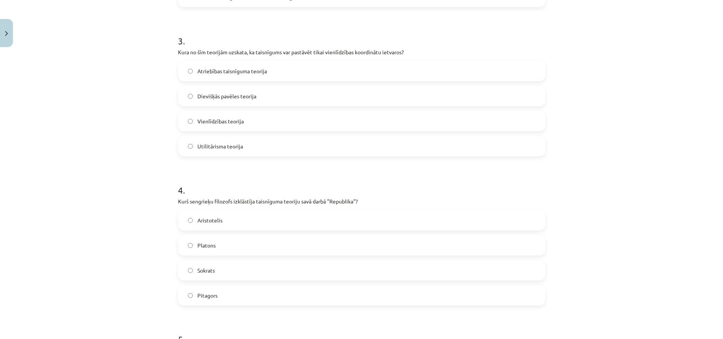
click at [221, 252] on label "Platons" at bounding box center [362, 245] width 366 height 19
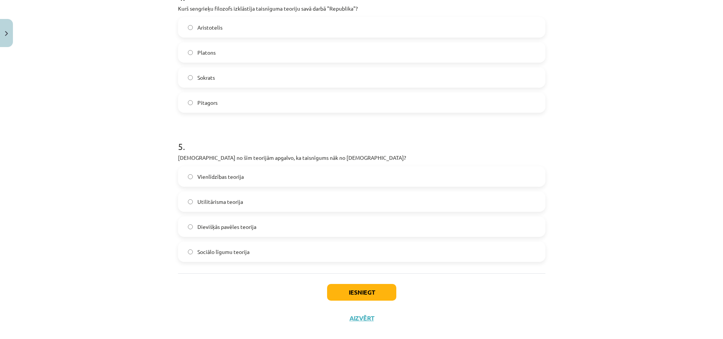
scroll to position [624, 0]
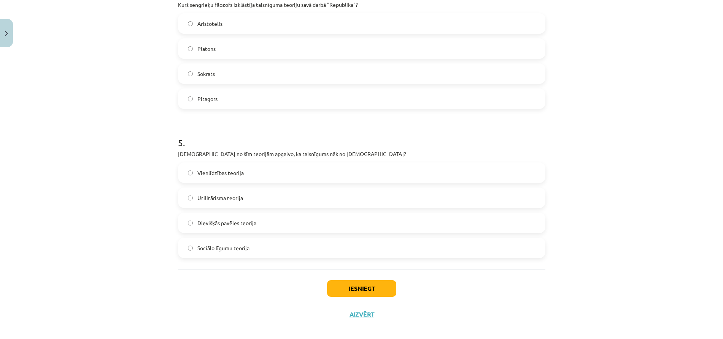
click at [234, 224] on span "Dievišķās pavēles teorija" at bounding box center [226, 223] width 59 height 8
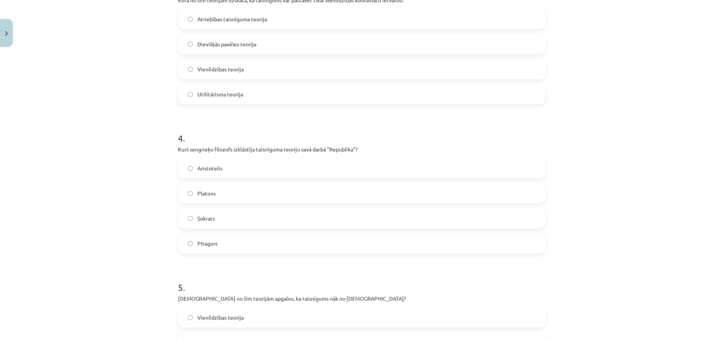
scroll to position [434, 0]
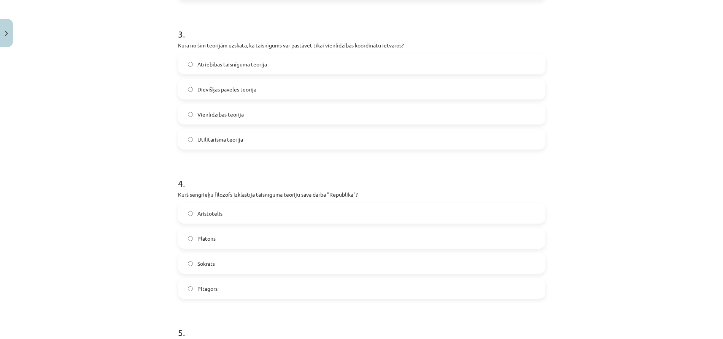
click at [253, 114] on label "Vienlīdzības teorija" at bounding box center [362, 114] width 366 height 19
click at [239, 145] on label "Utilitārisma teorija" at bounding box center [362, 139] width 366 height 19
click at [238, 98] on label "Dievišķās pavēles teorija" at bounding box center [362, 89] width 366 height 19
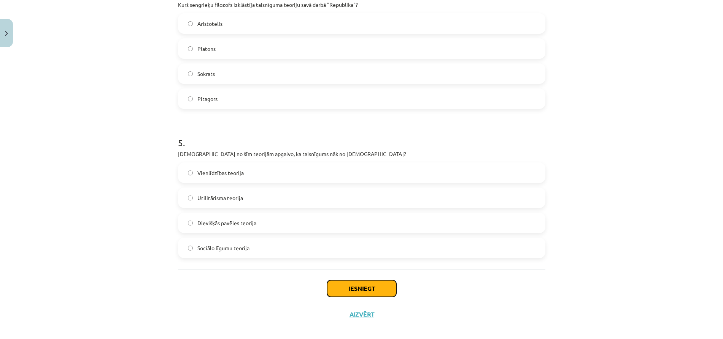
click at [355, 284] on button "Iesniegt" at bounding box center [361, 289] width 69 height 17
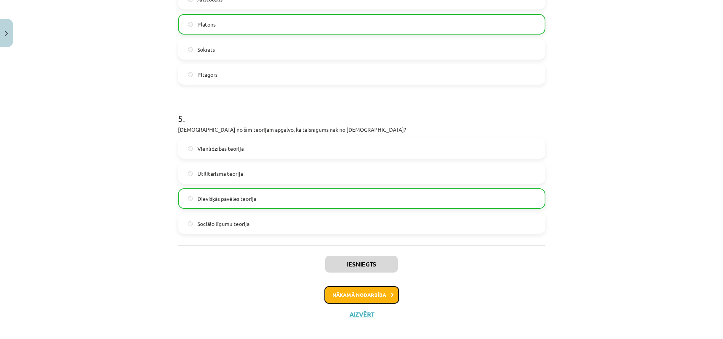
click at [347, 291] on button "Nākamā nodarbība" at bounding box center [361, 295] width 74 height 17
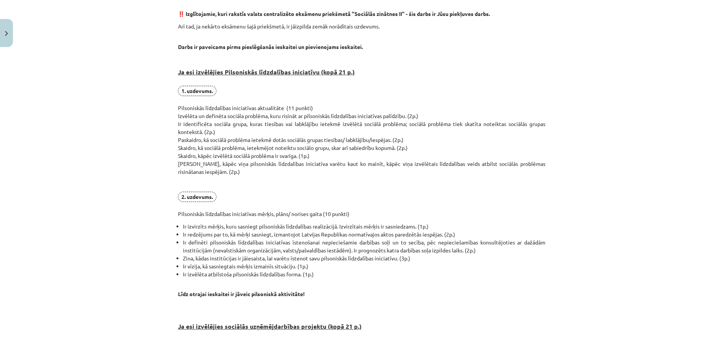
scroll to position [0, 0]
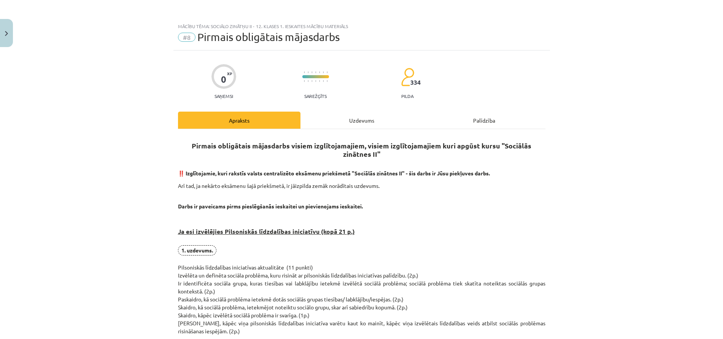
drag, startPoint x: 404, startPoint y: 174, endPoint x: 504, endPoint y: 176, distance: 100.4
click at [504, 176] on p "‼️ Izglītojamie, kuri rakstīs valsts centralizēto eksāmenu priekšmetā "Sociālās…" at bounding box center [361, 174] width 367 height 8
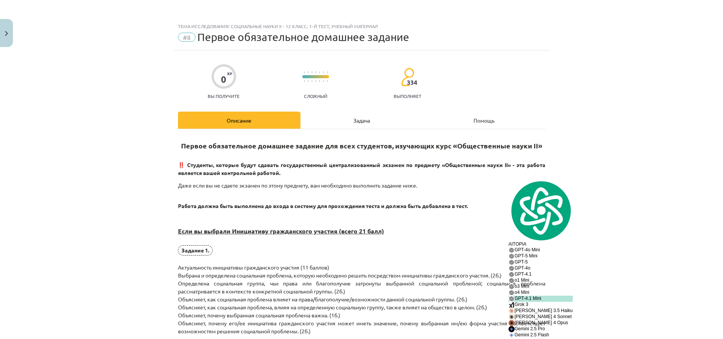
click at [586, 59] on div "Тема исследования: Социальные науки II - 12 класс, 1-й тест, учебный материал #…" at bounding box center [361, 169] width 723 height 339
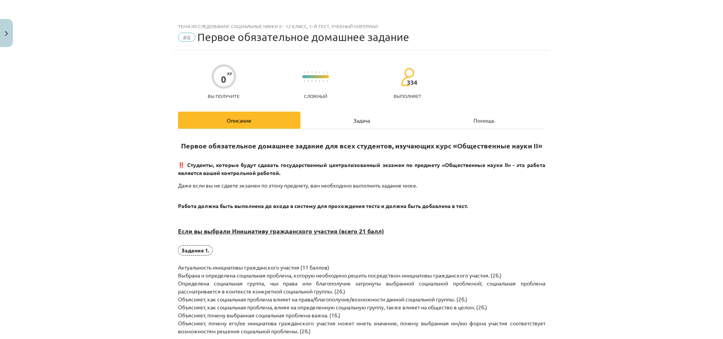
click at [592, 131] on div "Тема исследования: Социальные науки II - 12 класс, 1-й тест, учебный материал #…" at bounding box center [361, 169] width 723 height 339
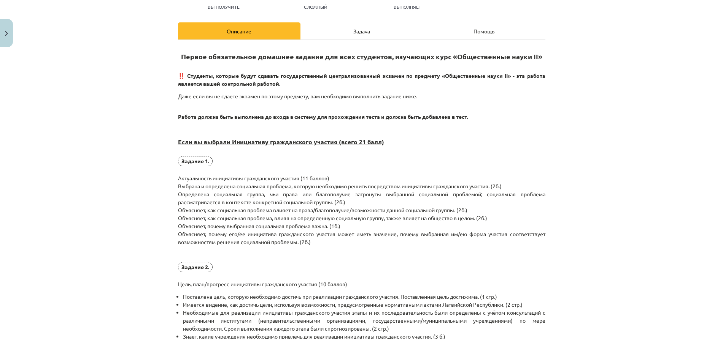
click at [289, 194] on p "Задание 1. Актуальность инициативы гражданского участия (11 баллов) Выбрана и о…" at bounding box center [361, 222] width 367 height 132
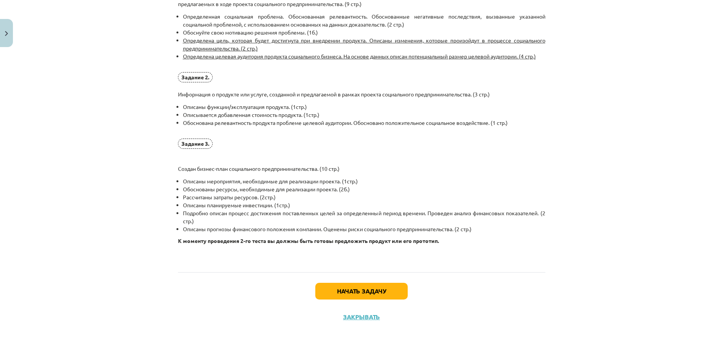
scroll to position [536, 0]
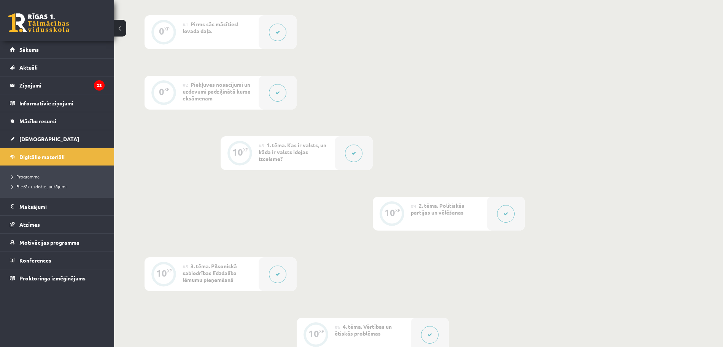
scroll to position [189, 0]
click at [53, 246] on link "Motivācijas programma" at bounding box center [57, 241] width 95 height 17
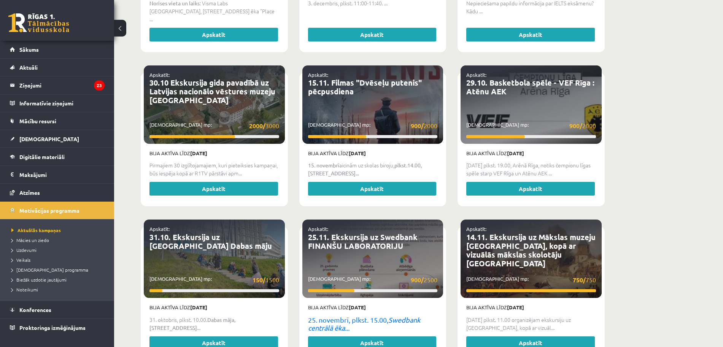
scroll to position [950, 0]
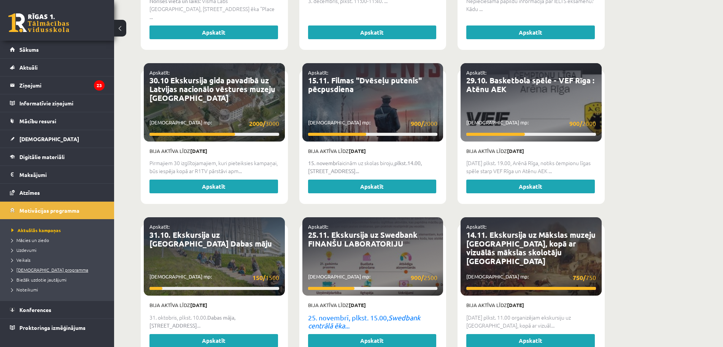
click at [60, 270] on span "[DEMOGRAPHIC_DATA] programma" at bounding box center [49, 269] width 77 height 6
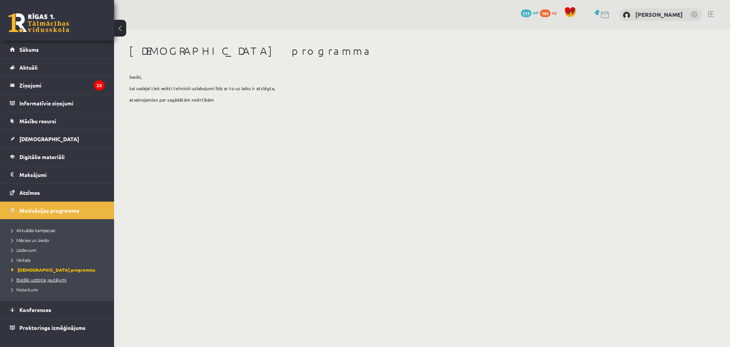
click at [60, 281] on span "Biežāk uzdotie jautājumi" at bounding box center [38, 279] width 55 height 6
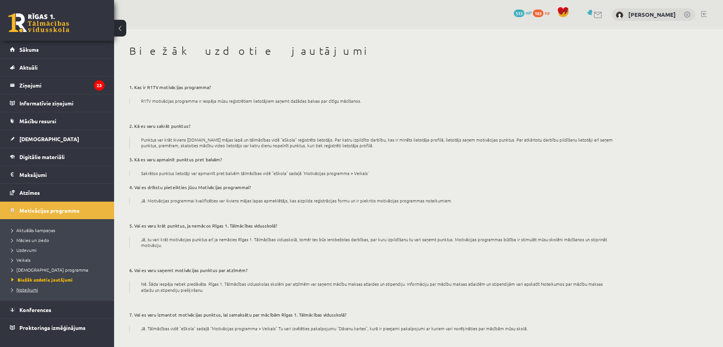
click at [41, 290] on link "Noteikumi" at bounding box center [58, 289] width 95 height 7
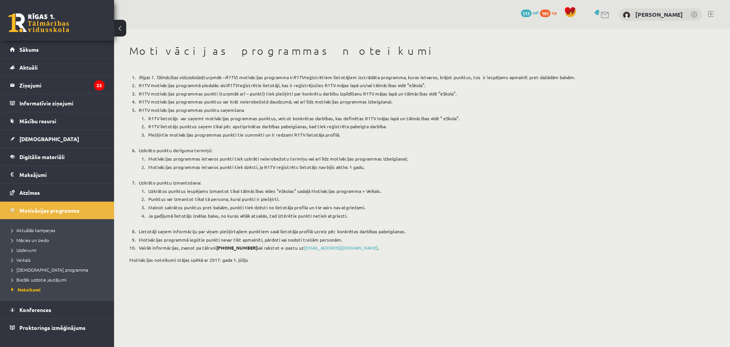
click at [37, 255] on li "Veikals" at bounding box center [58, 260] width 95 height 10
click at [30, 259] on span "Veikals" at bounding box center [22, 260] width 22 height 6
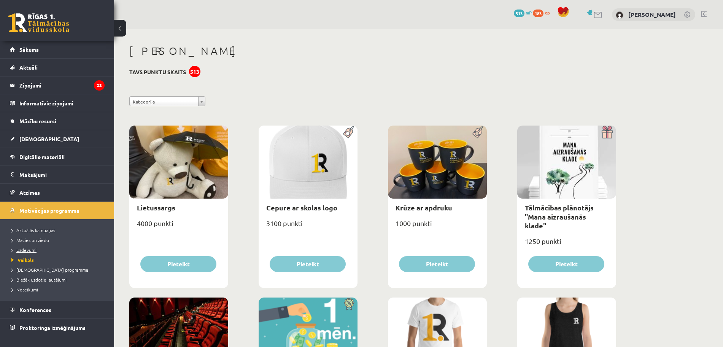
click at [32, 247] on span "Uzdevumi" at bounding box center [23, 250] width 25 height 6
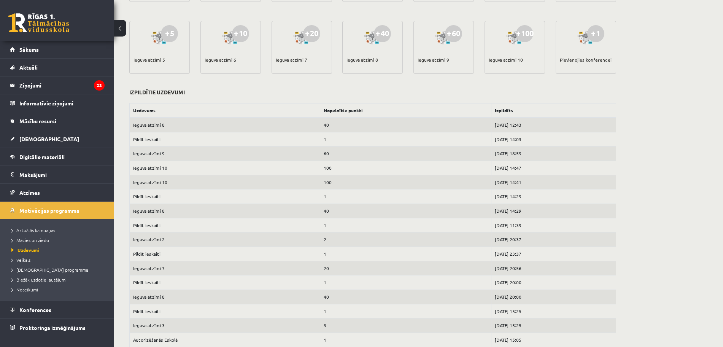
scroll to position [230, 0]
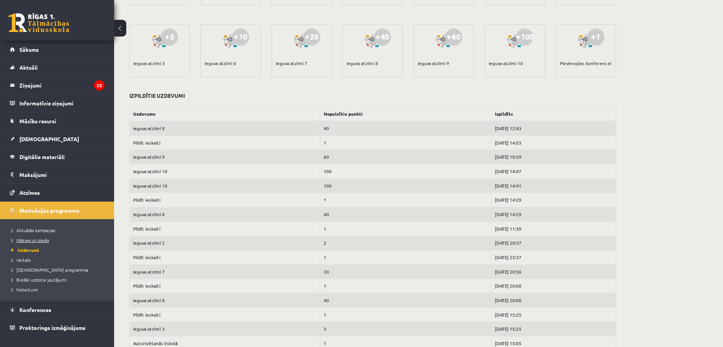
click at [40, 239] on span "Mācies un ziedo" at bounding box center [30, 240] width 38 height 6
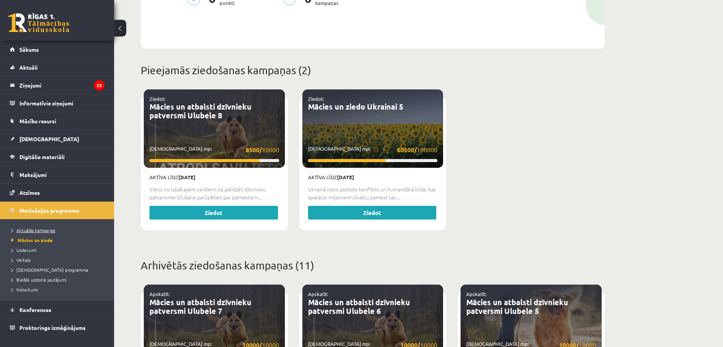
click at [41, 228] on span "Aktuālās kampaņas" at bounding box center [33, 230] width 44 height 6
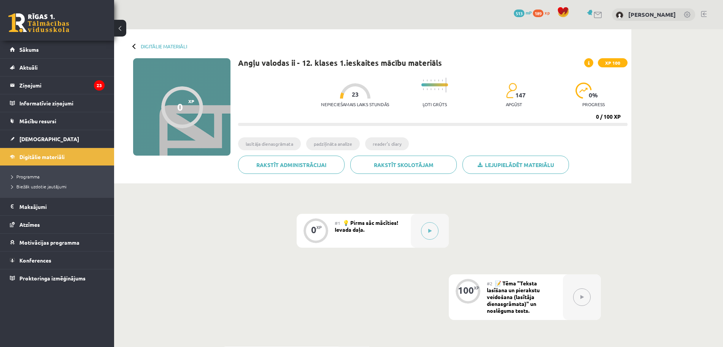
click at [175, 111] on div at bounding box center [182, 107] width 42 height 42
click at [426, 236] on button at bounding box center [429, 230] width 17 height 17
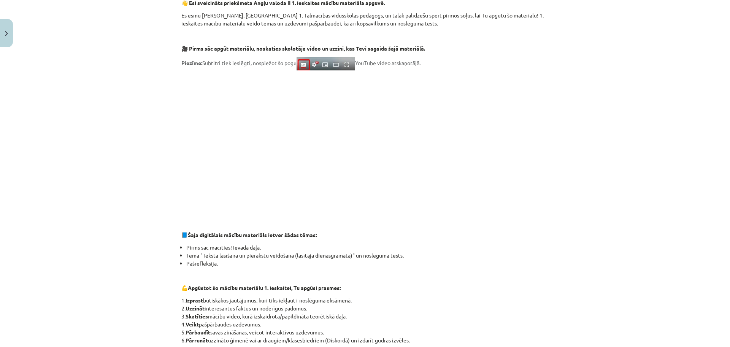
scroll to position [95, 0]
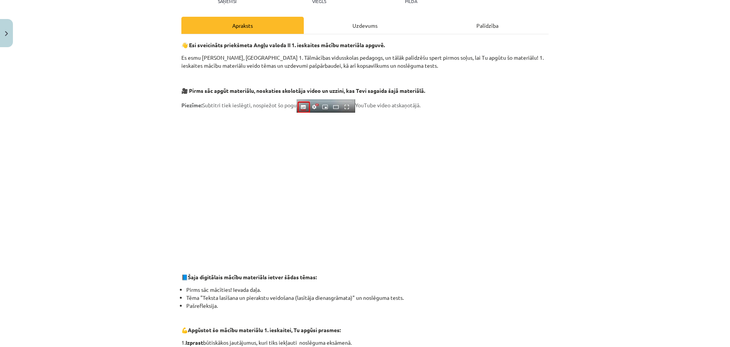
click at [479, 254] on span at bounding box center [364, 251] width 243 height 7
click at [481, 256] on p at bounding box center [364, 186] width 367 height 139
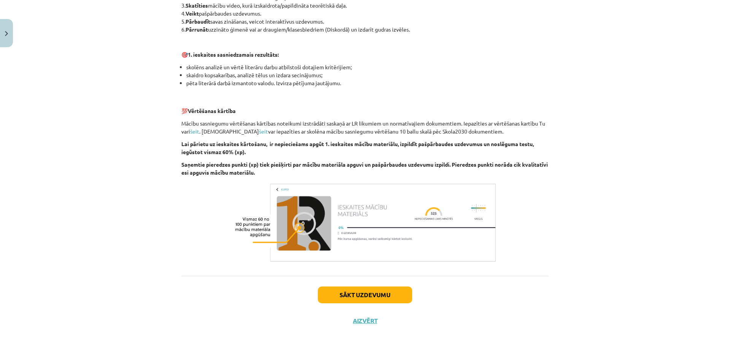
scroll to position [454, 0]
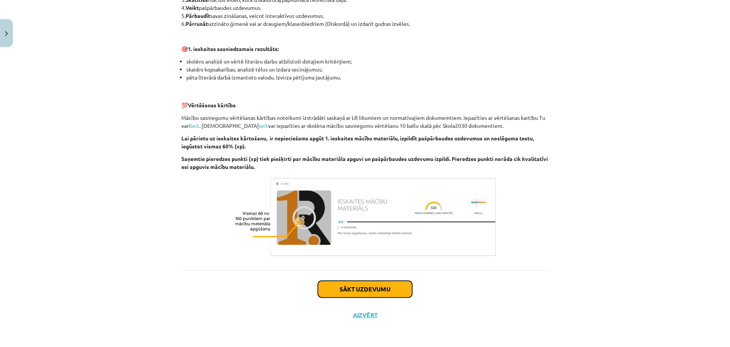
click at [371, 284] on button "Sākt uzdevumu" at bounding box center [365, 289] width 94 height 17
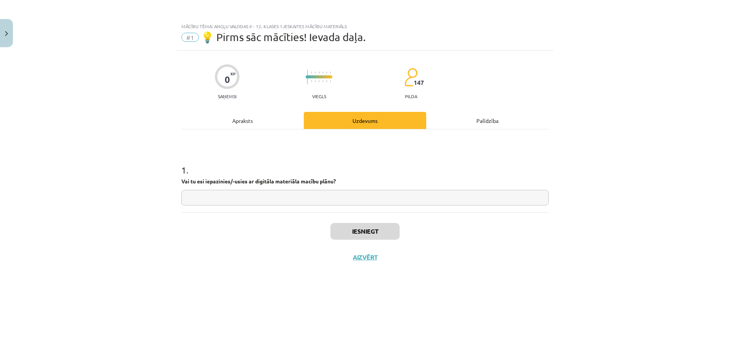
scroll to position [0, 0]
click at [286, 195] on input "text" at bounding box center [364, 198] width 367 height 16
type input "*"
click at [363, 227] on button "Iesniegt" at bounding box center [364, 231] width 69 height 17
click at [372, 265] on button "Nākamā nodarbība" at bounding box center [365, 261] width 74 height 17
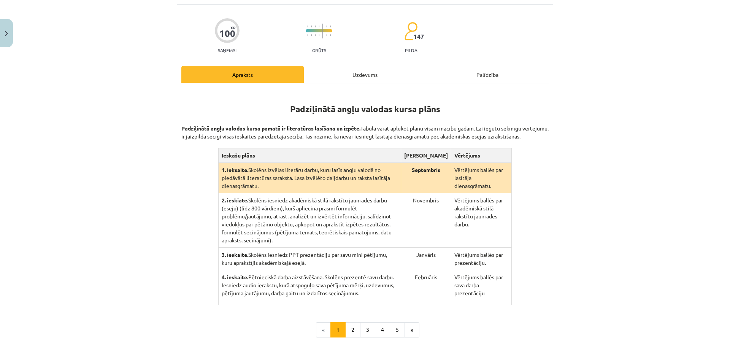
scroll to position [95, 0]
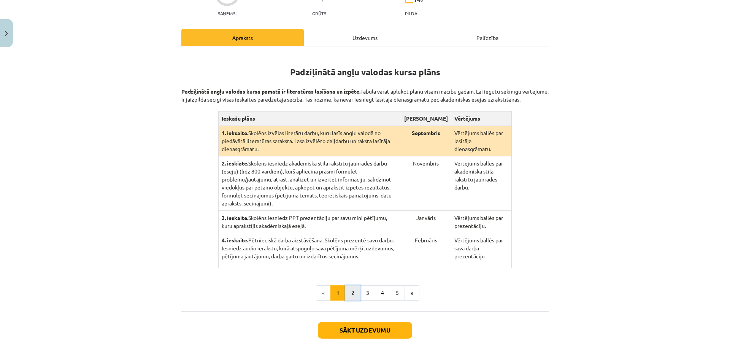
click at [348, 285] on button "2" at bounding box center [352, 292] width 15 height 15
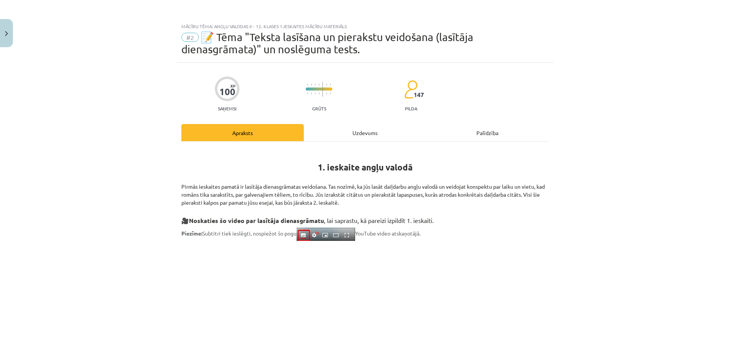
scroll to position [309, 0]
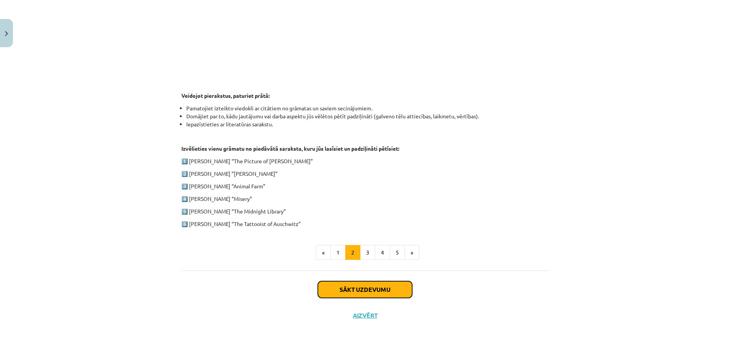
click at [383, 294] on button "Sākt uzdevumu" at bounding box center [365, 289] width 94 height 17
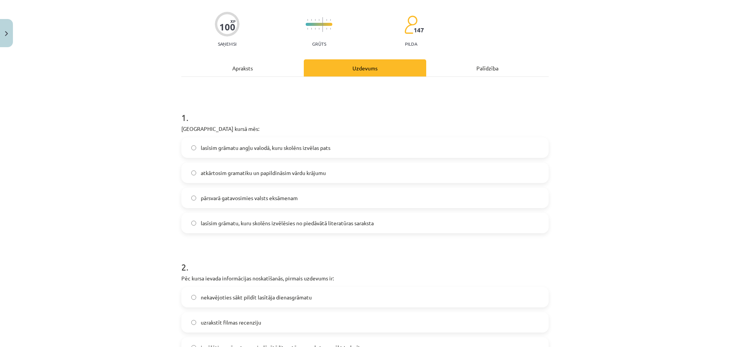
scroll to position [19, 0]
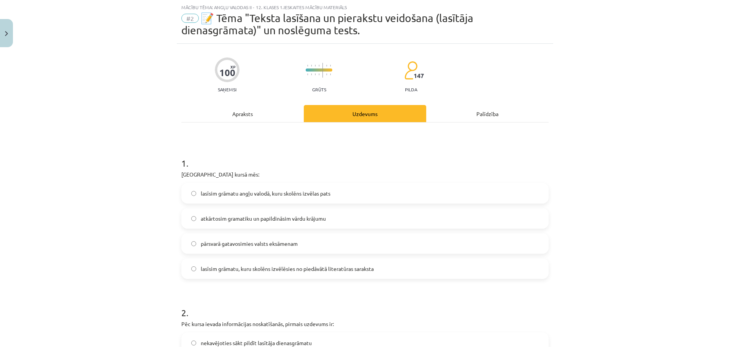
click at [270, 277] on label "lasīsim grāmatu, kuru skolēns izvēlēsies no piedāvātā literatūras saraksta" at bounding box center [365, 268] width 366 height 19
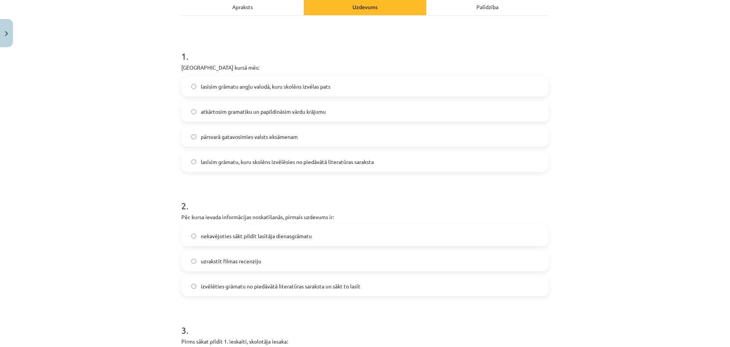
scroll to position [162, 0]
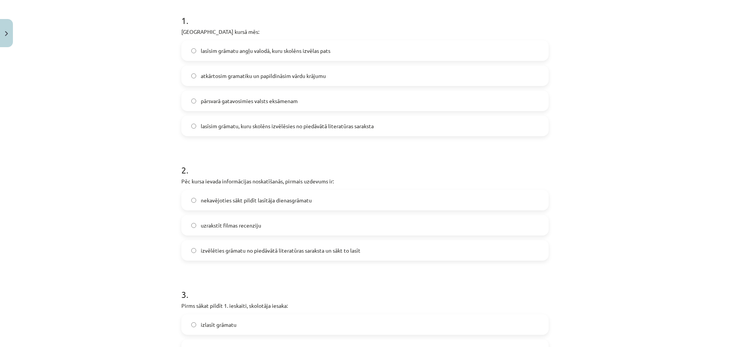
click at [220, 255] on label "izvēlēties grāmatu no piedāvātā literatūras saraksta un sākt to lasīt" at bounding box center [365, 250] width 366 height 19
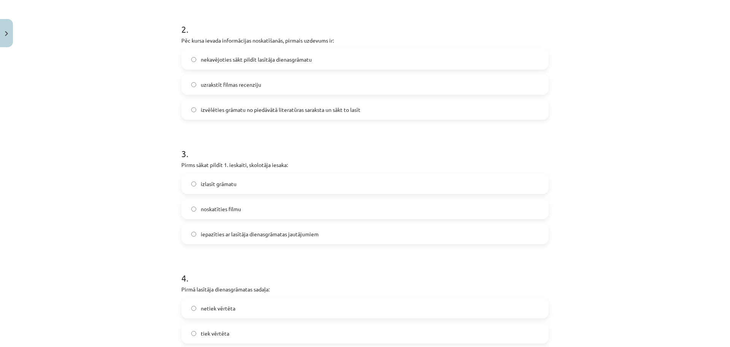
scroll to position [304, 0]
click at [305, 238] on label "iepazīties ar lasītāja dienasgrāmatas jautājumiem" at bounding box center [365, 231] width 366 height 19
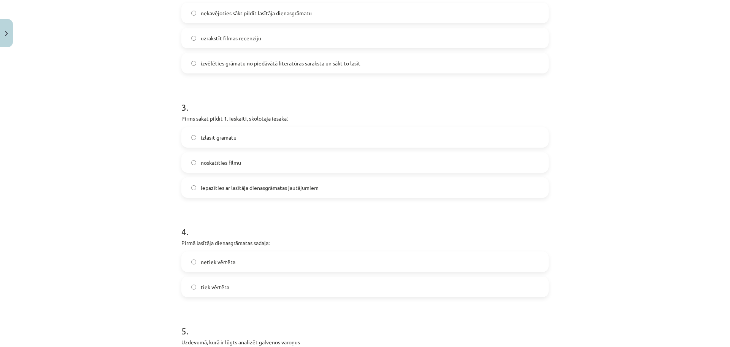
scroll to position [352, 0]
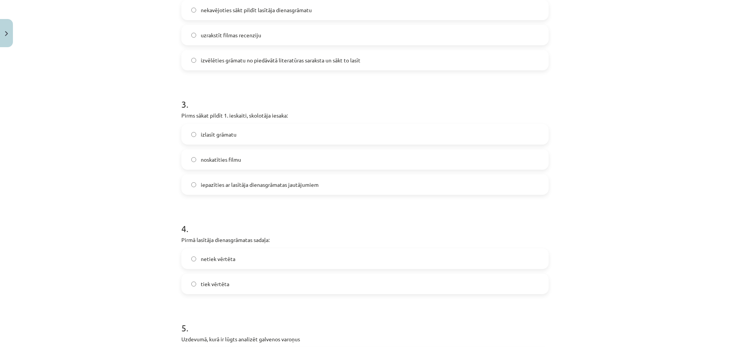
click at [250, 287] on label "tiek vērtēta" at bounding box center [365, 283] width 366 height 19
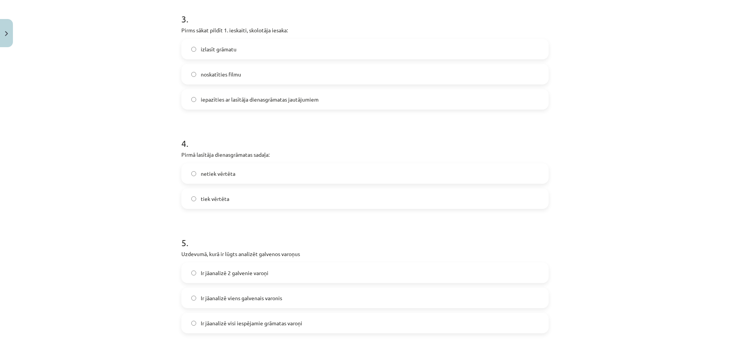
scroll to position [447, 0]
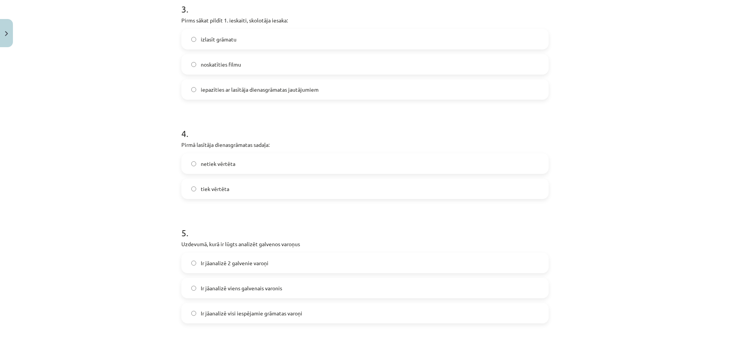
click at [286, 292] on label "Ir jāanalizē viens galvenais varonis" at bounding box center [365, 287] width 366 height 19
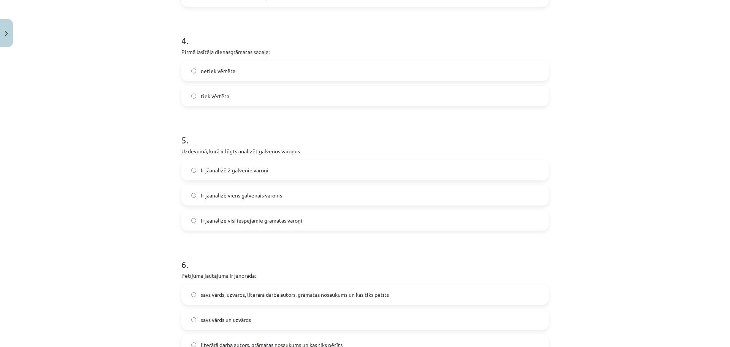
scroll to position [542, 0]
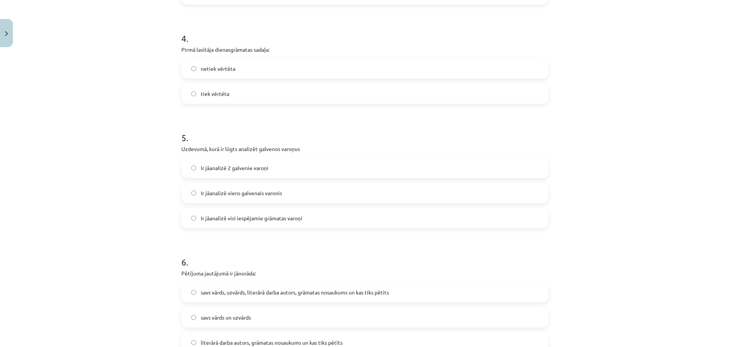
click at [265, 224] on label "Ir jāanalizē visi iespējamie grāmatas varoņi" at bounding box center [365, 217] width 366 height 19
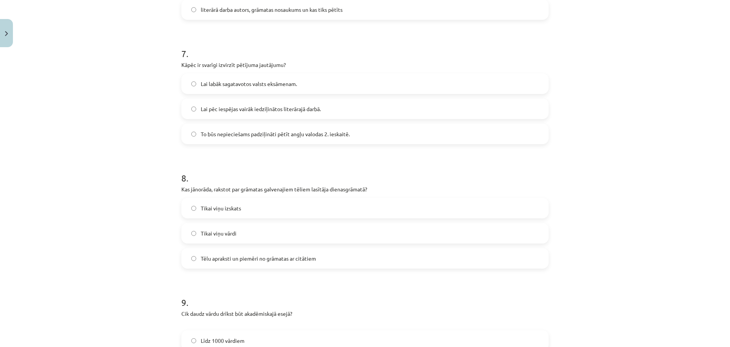
scroll to position [1141, 0]
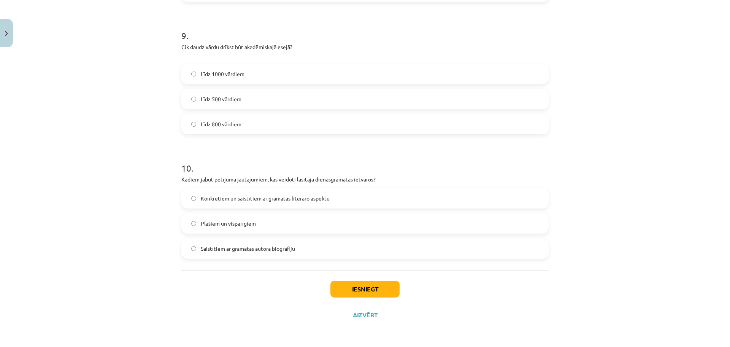
click at [217, 119] on label "Līdz 800 vārdiem" at bounding box center [365, 123] width 366 height 19
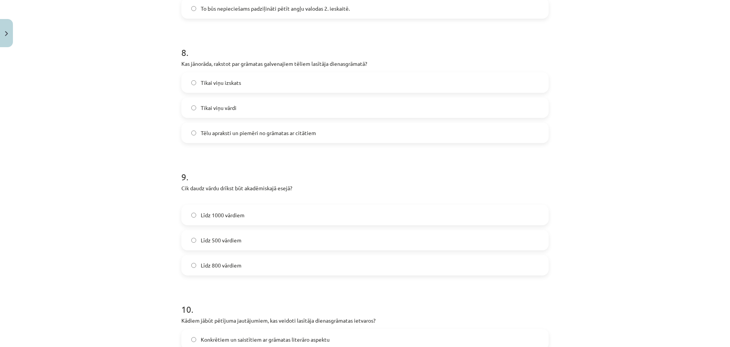
scroll to position [998, 0]
click at [255, 139] on label "Tēlu apraksti un piemēri no grāmatas ar citātiem" at bounding box center [365, 134] width 366 height 19
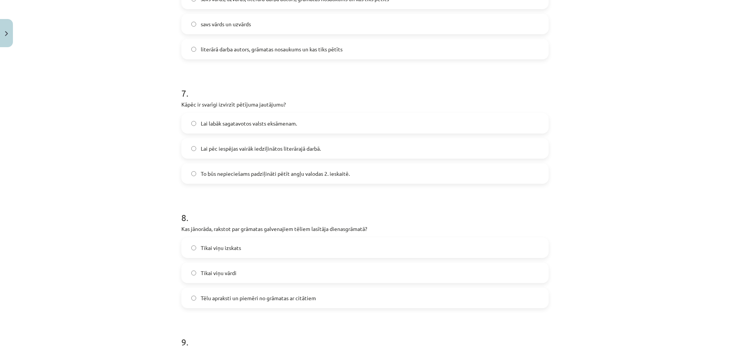
scroll to position [808, 0]
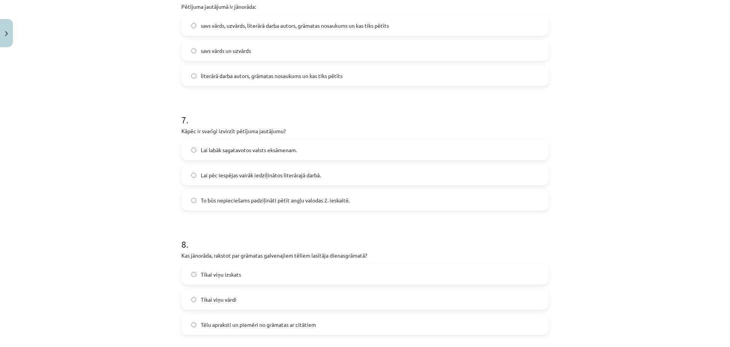
click at [304, 147] on label "Lai labāk sagatavotos valsts eksāmenam." at bounding box center [365, 149] width 366 height 19
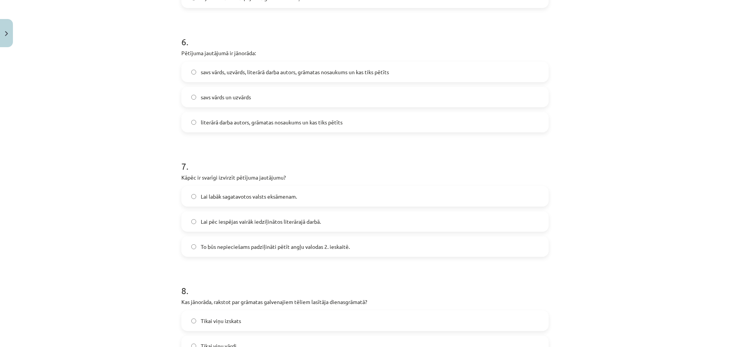
scroll to position [761, 0]
click at [372, 73] on span "savs vārds, uzvārds, literārā darba autors, grāmatas nosaukums un kas tiks pētī…" at bounding box center [295, 73] width 188 height 8
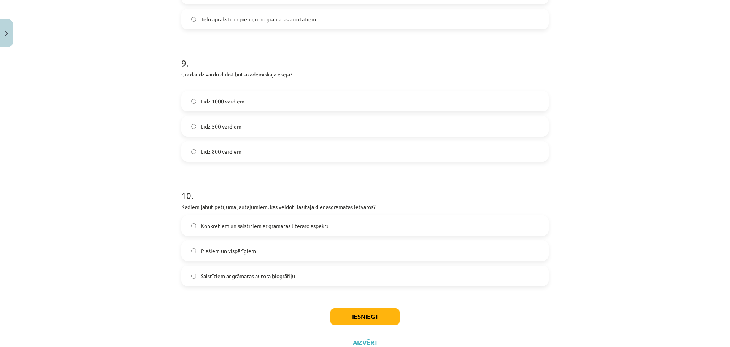
scroll to position [1141, 0]
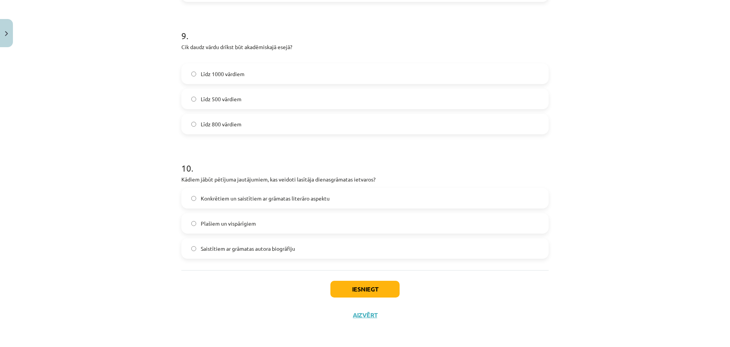
click at [312, 200] on span "Konkrētiem un saistītiem ar grāmatas literāro aspektu" at bounding box center [265, 198] width 129 height 8
click at [361, 290] on button "Iesniegt" at bounding box center [364, 289] width 69 height 17
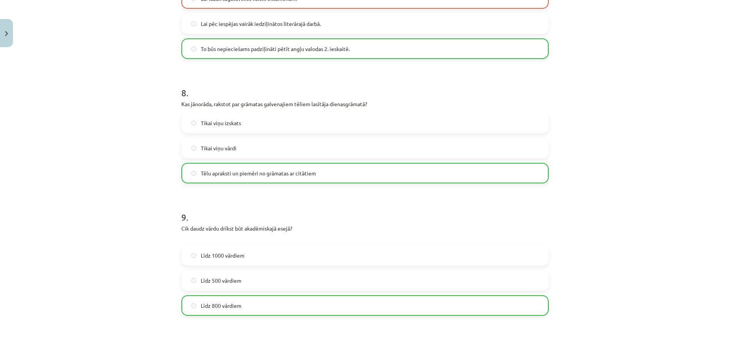
scroll to position [1140, 0]
